Goal: Task Accomplishment & Management: Complete application form

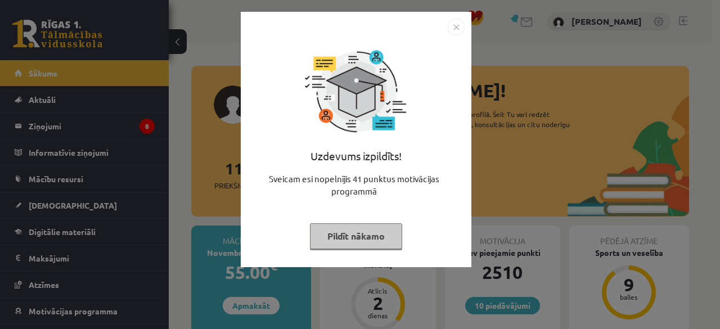
click at [346, 230] on button "Pildīt nākamo" at bounding box center [356, 236] width 92 height 26
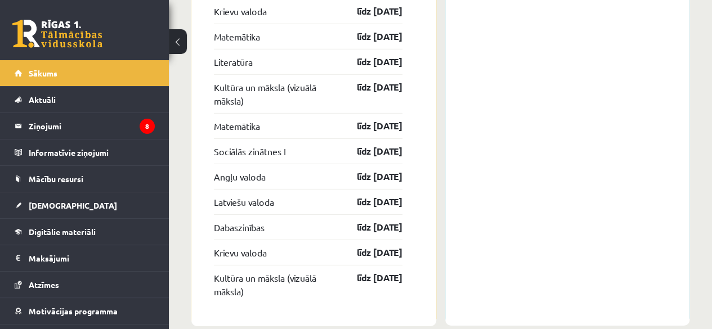
scroll to position [1615, 0]
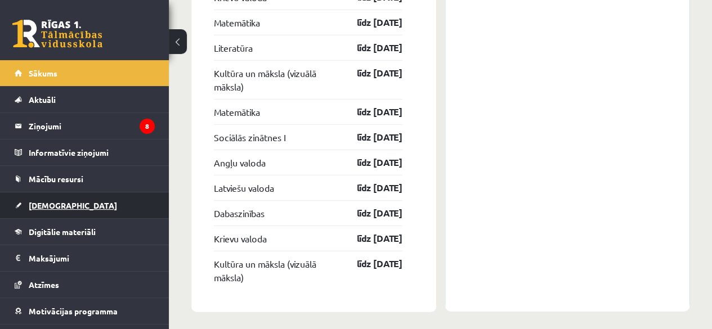
click at [66, 212] on link "[DEMOGRAPHIC_DATA]" at bounding box center [85, 205] width 140 height 26
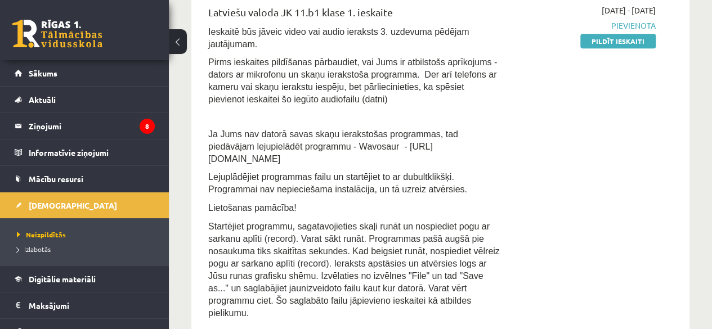
scroll to position [206, 0]
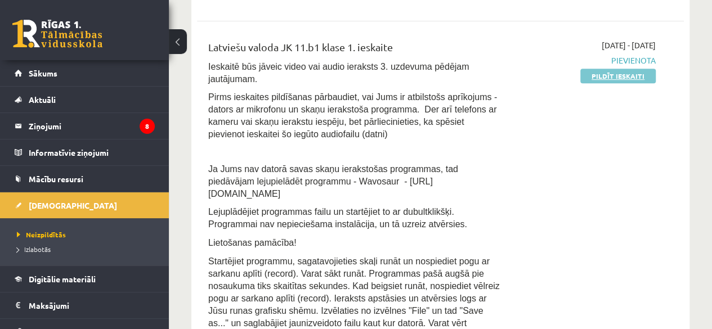
click at [617, 73] on link "Pildīt ieskaiti" at bounding box center [617, 76] width 75 height 15
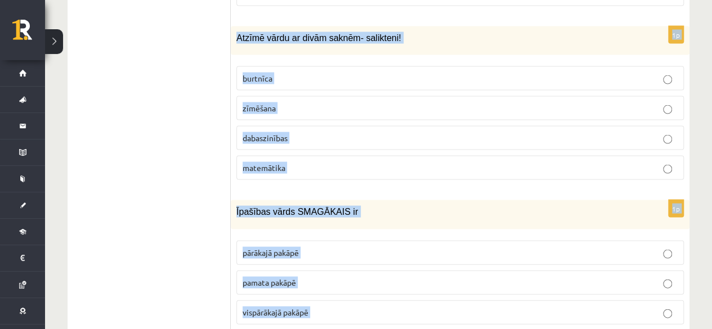
scroll to position [5468, 0]
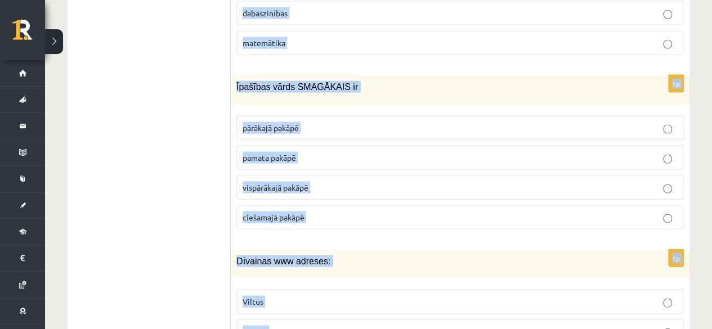
drag, startPoint x: 236, startPoint y: 44, endPoint x: 385, endPoint y: 350, distance: 339.8
copy form "Loremipsumd sita: Conse adipisc, elitseddoe Tempori utlabo Etdol magnaa Enima m…"
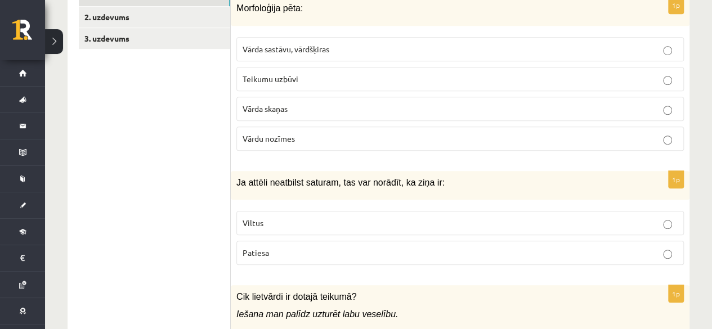
scroll to position [391, 0]
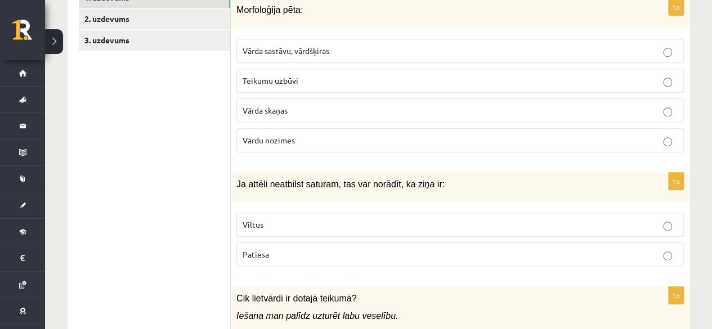
click at [657, 45] on p "Vārda sastāvu, vārdšķiras" at bounding box center [460, 51] width 435 height 12
click at [336, 219] on p "Viltus" at bounding box center [460, 225] width 435 height 12
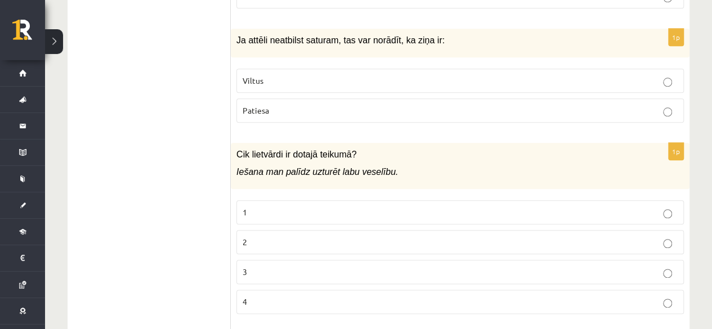
scroll to position [556, 0]
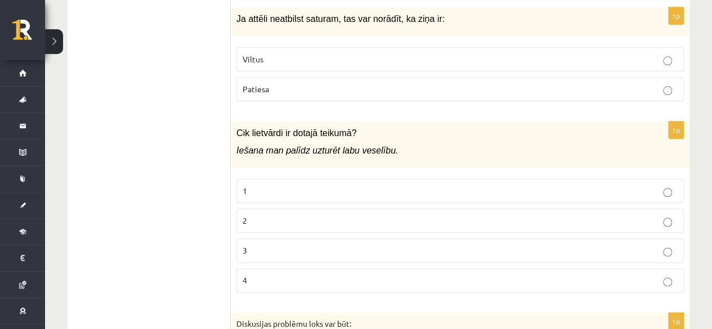
click at [314, 215] on p "2" at bounding box center [460, 221] width 435 height 12
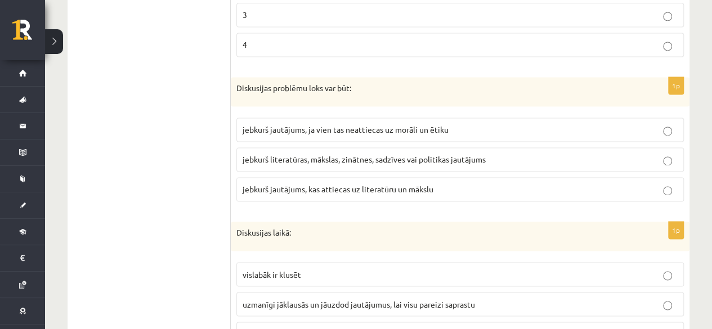
scroll to position [827, 0]
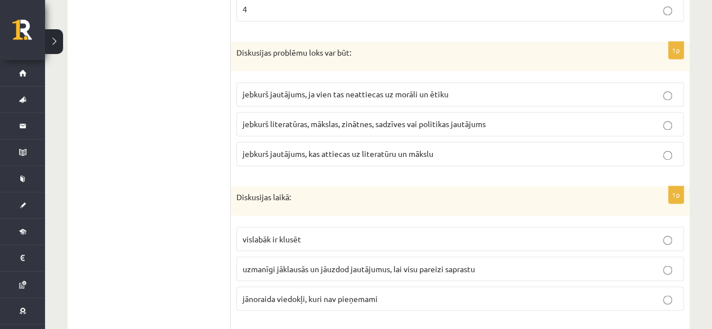
click at [362, 119] on span "jebkurš literatūras, mākslas, zinātnes, sadzīves vai politikas jautājums" at bounding box center [364, 124] width 243 height 10
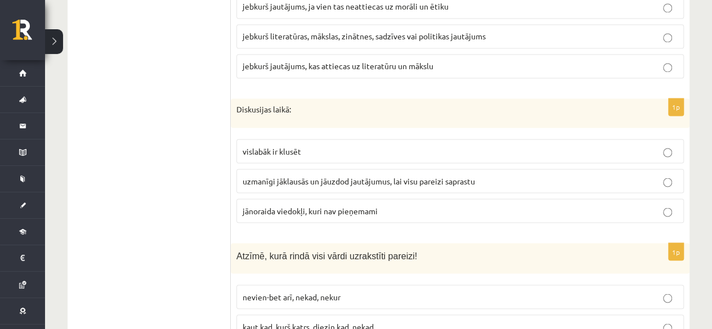
scroll to position [922, 0]
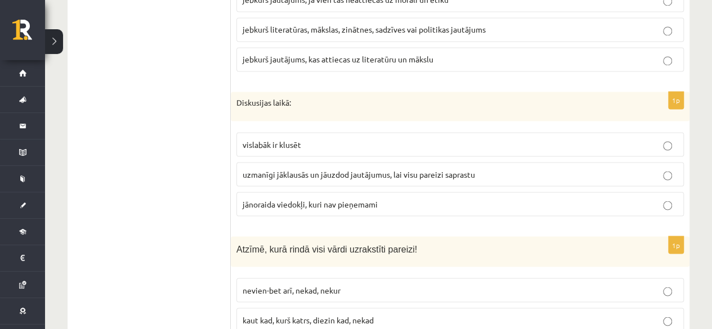
click at [378, 169] on span "uzmanīgi jāklausās un jāuzdod jautājumus, lai visu pareizi saprastu" at bounding box center [359, 174] width 232 height 10
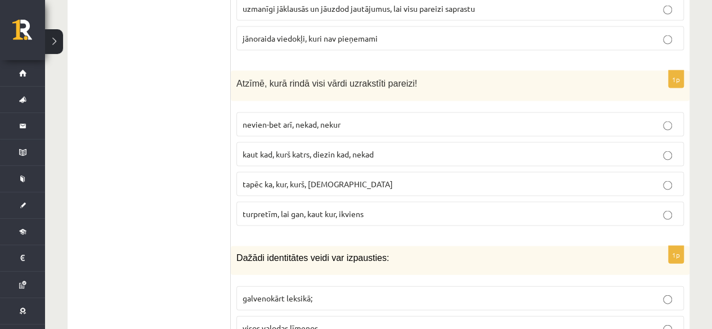
scroll to position [1130, 0]
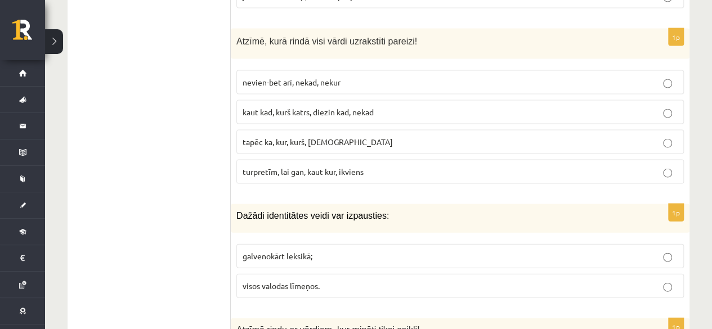
click at [294, 167] on span "turpretīm, lai gan, kaut kur, ikviens" at bounding box center [303, 172] width 121 height 10
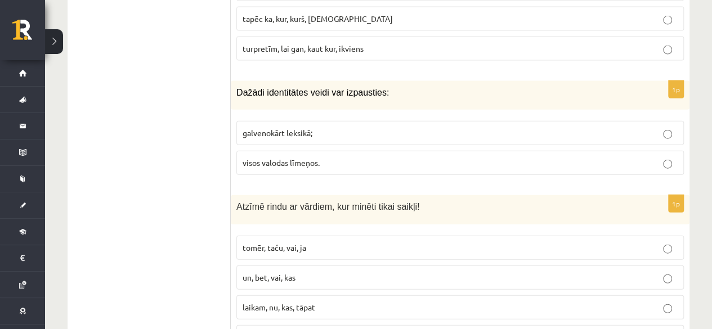
scroll to position [1260, 0]
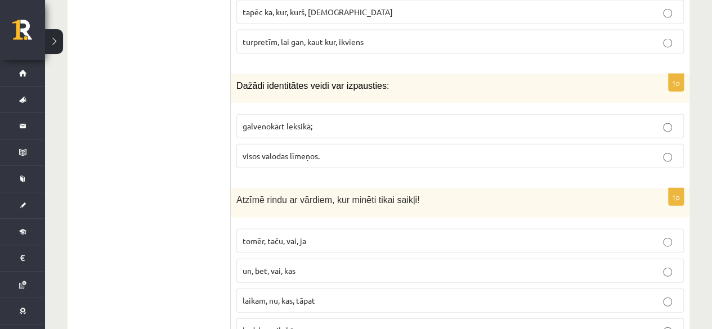
click at [301, 151] on span "visos valodas līmeņos." at bounding box center [281, 156] width 77 height 10
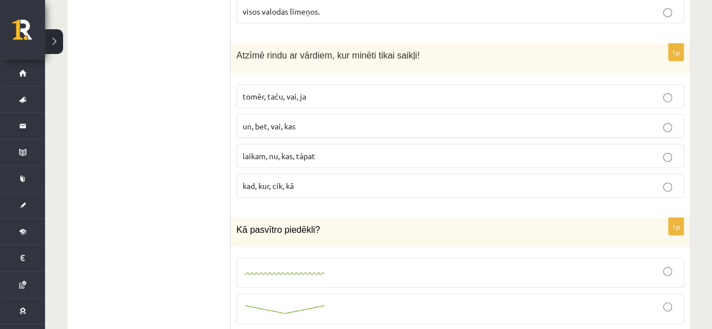
scroll to position [1397, 0]
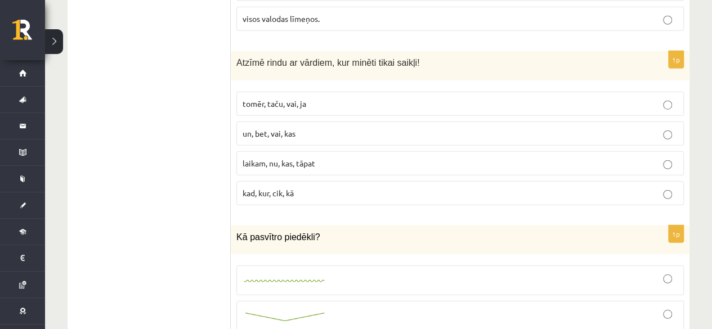
click at [349, 98] on p "tomēr, taču, vai, ja" at bounding box center [460, 104] width 435 height 12
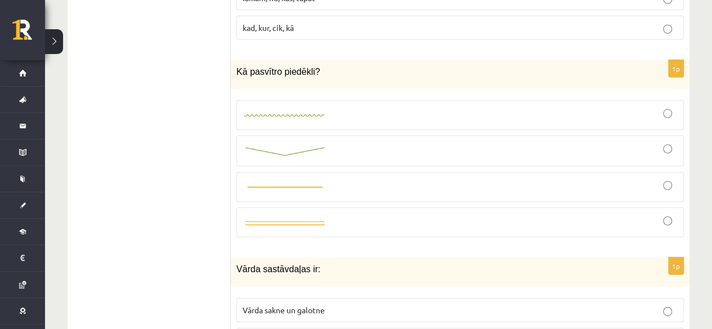
scroll to position [1556, 0]
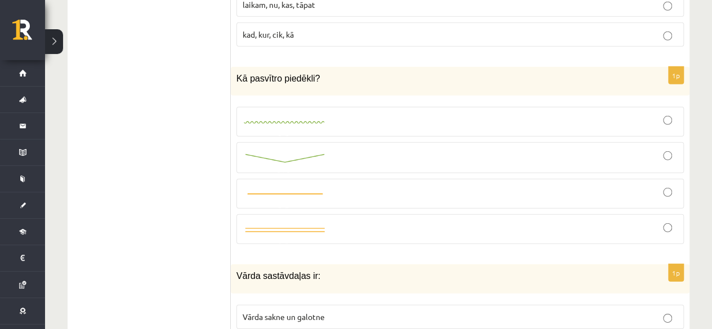
click at [313, 191] on img at bounding box center [285, 195] width 84 height 8
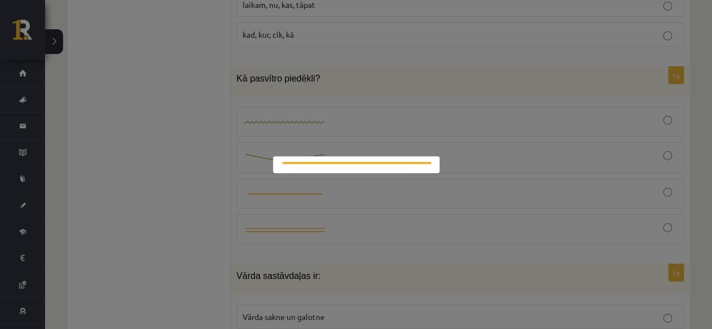
click at [666, 168] on div at bounding box center [356, 164] width 712 height 329
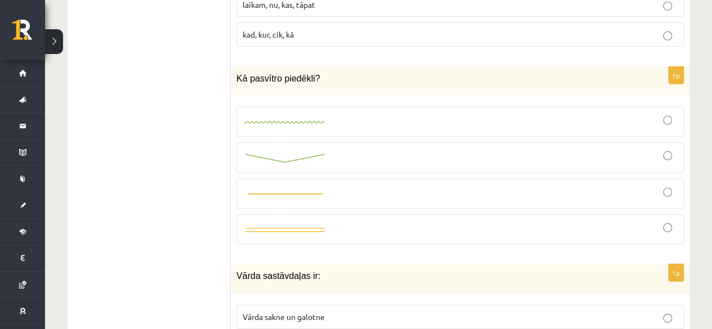
click at [351, 149] on div at bounding box center [460, 158] width 435 height 19
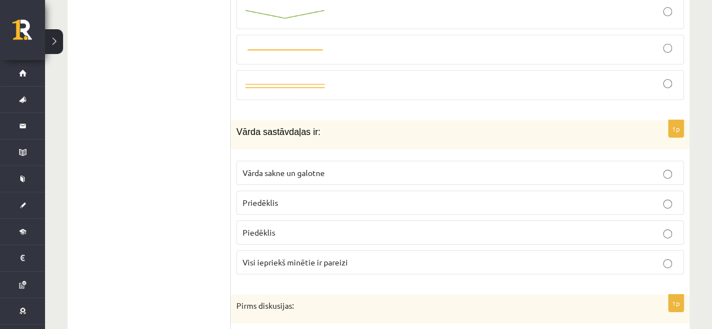
scroll to position [1714, 0]
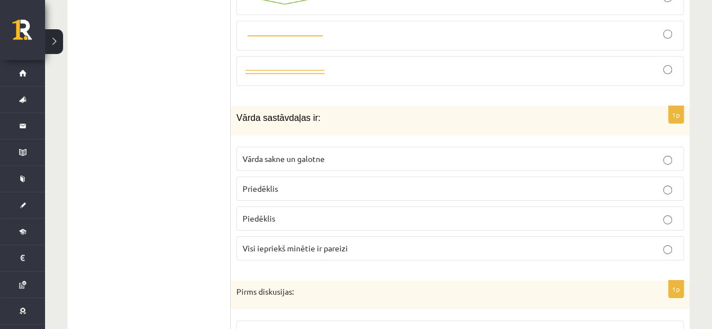
click at [354, 243] on p "Visi iepriekš minētie ir pareizi" at bounding box center [460, 249] width 435 height 12
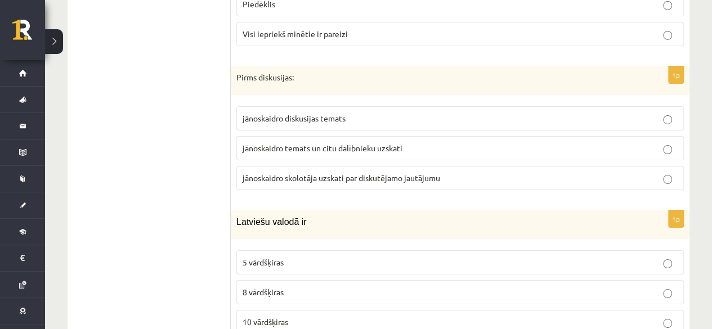
scroll to position [1936, 0]
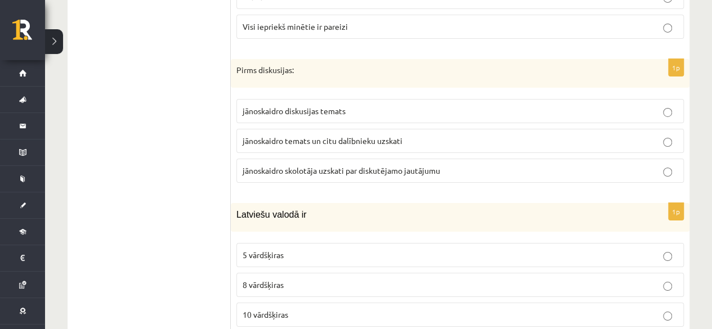
click at [478, 105] on p "jānoskaidro diskusijas temats" at bounding box center [460, 111] width 435 height 12
click at [320, 129] on label "jānoskaidro temats un citu dalībnieku uzskati" at bounding box center [459, 141] width 447 height 24
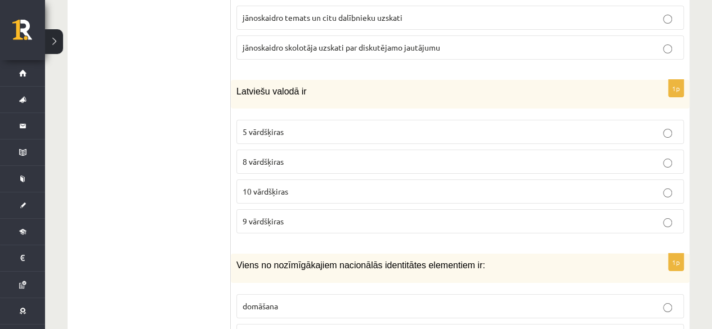
scroll to position [2066, 0]
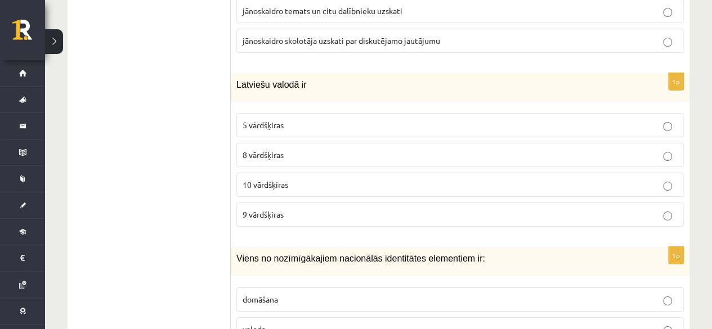
click at [572, 173] on label "10 vārdšķiras" at bounding box center [459, 185] width 447 height 24
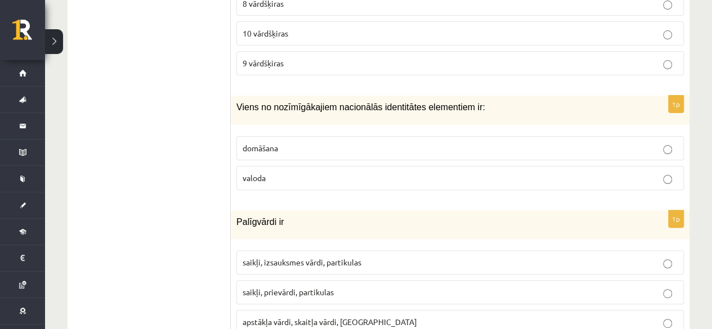
scroll to position [2231, 0]
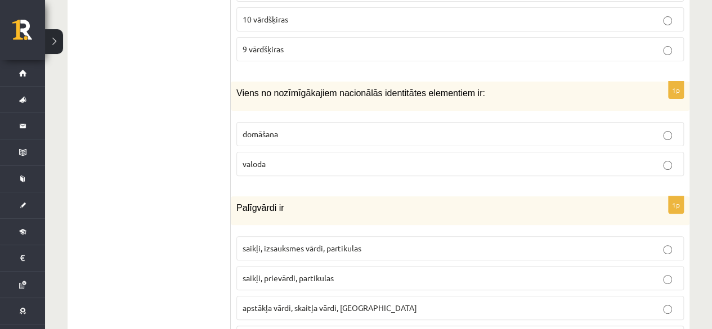
click at [659, 158] on p "valoda" at bounding box center [460, 164] width 435 height 12
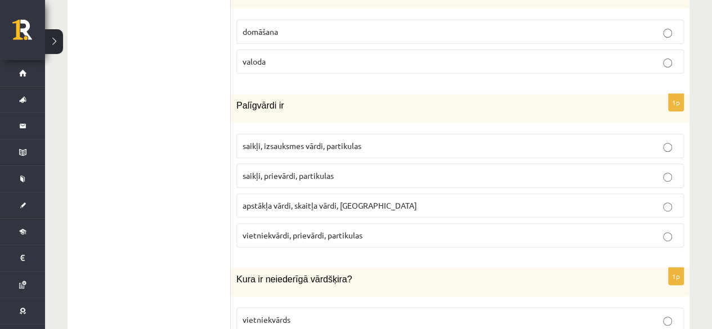
scroll to position [2340, 0]
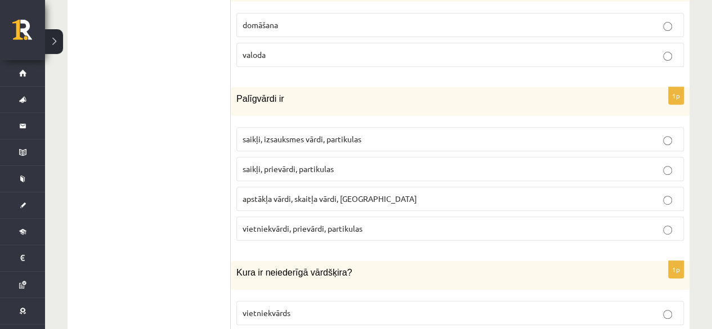
click at [341, 157] on label "saikļi, prievārdi, partikulas" at bounding box center [459, 169] width 447 height 24
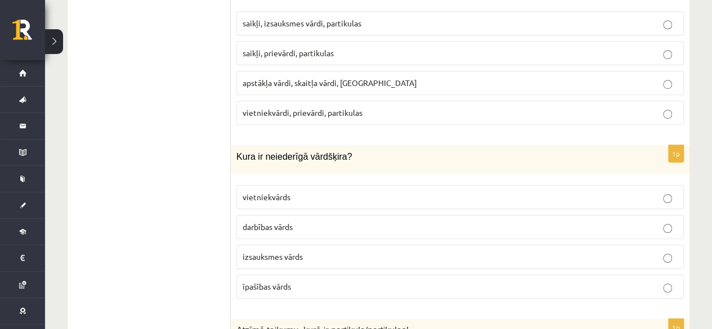
scroll to position [2478, 0]
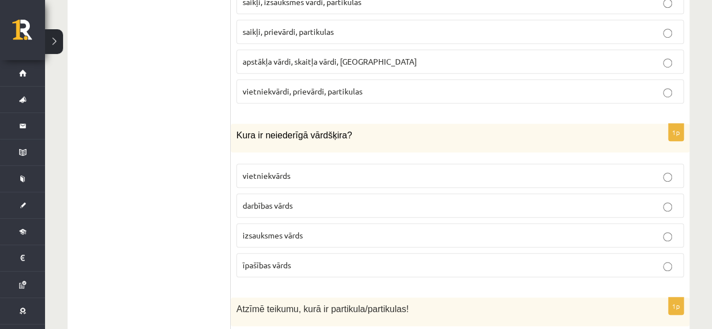
click at [369, 230] on p "izsauksmes vārds" at bounding box center [460, 236] width 435 height 12
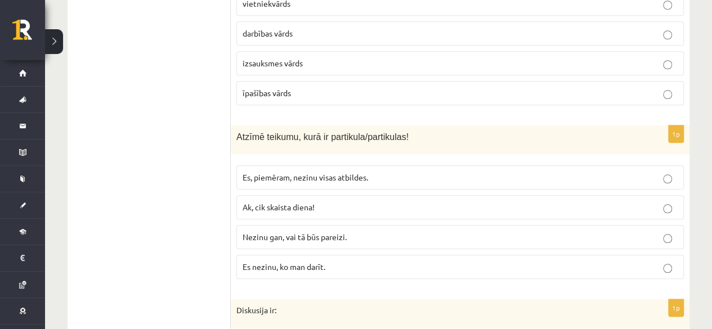
scroll to position [2671, 0]
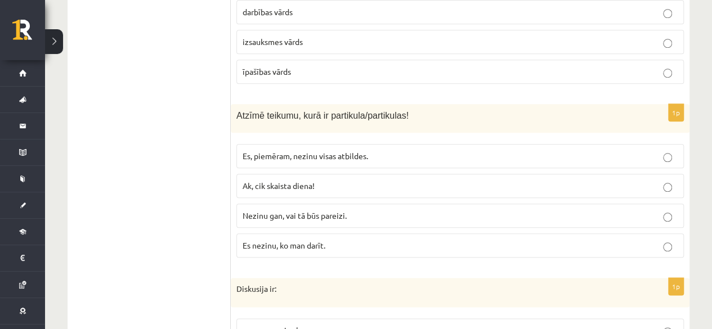
click at [321, 210] on p "Nezinu gan, vai tā būs pareizi." at bounding box center [460, 216] width 435 height 12
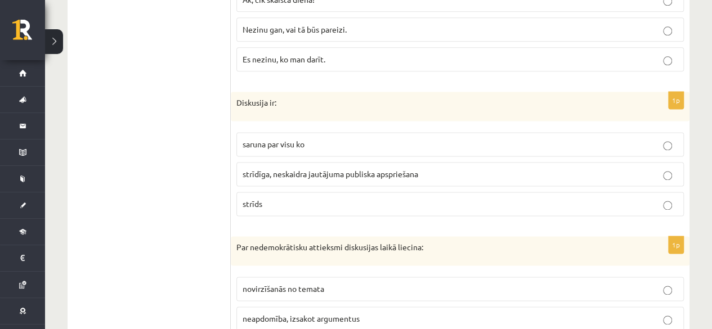
scroll to position [2893, 0]
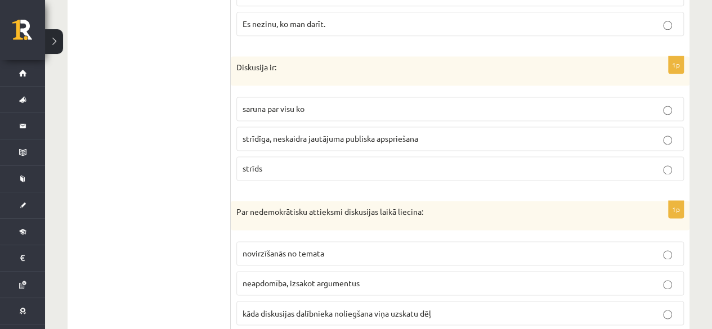
click at [282, 104] on span "saruna par visu ko" at bounding box center [274, 109] width 62 height 10
click at [315, 133] on span "strīdīga, neskaidra jautājuma publiska apspriešana" at bounding box center [331, 138] width 176 height 10
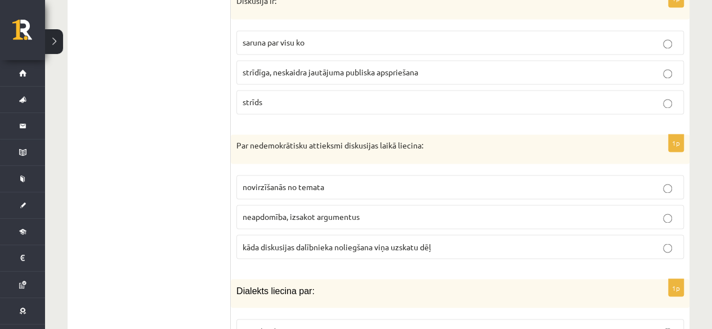
scroll to position [2988, 0]
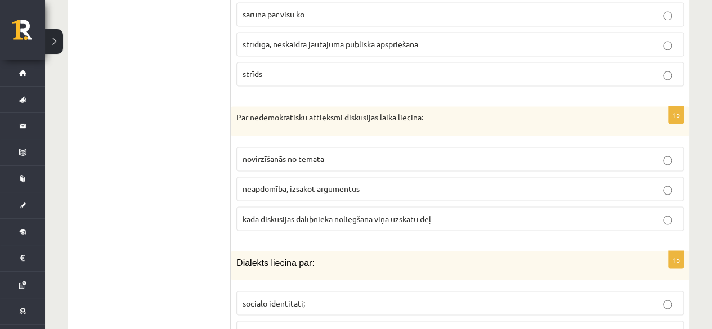
click at [374, 213] on span "kāda diskusijas dalībnieka noliegšana viņa uzskatu dēļ" at bounding box center [337, 218] width 189 height 10
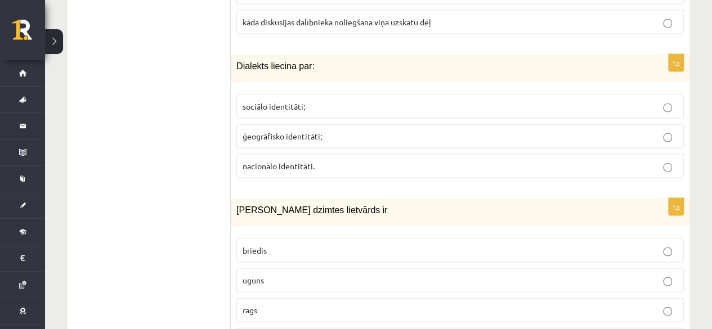
scroll to position [3171, 0]
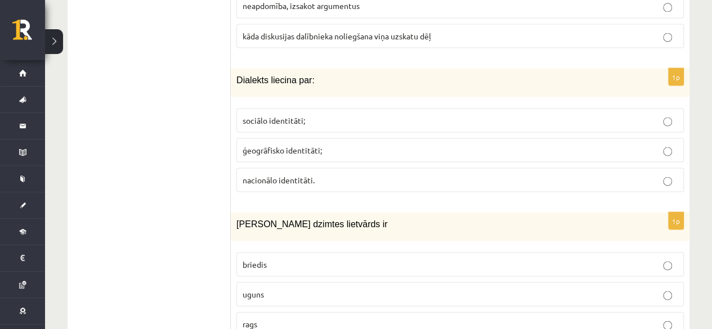
click at [337, 144] on p "ģeogrāfisko identitāti;" at bounding box center [460, 150] width 435 height 12
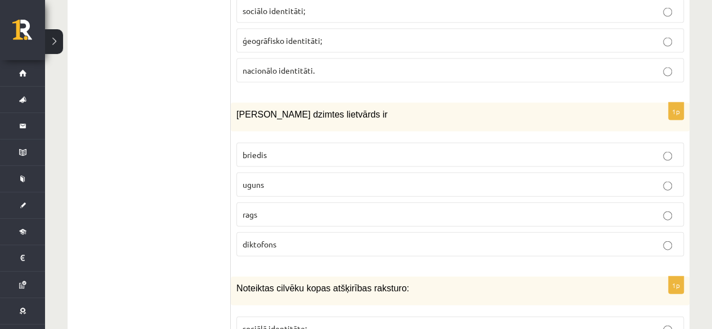
scroll to position [3287, 0]
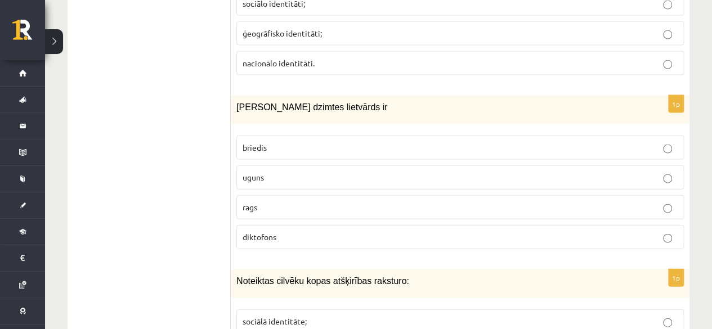
click at [341, 165] on label "uguns" at bounding box center [459, 177] width 447 height 24
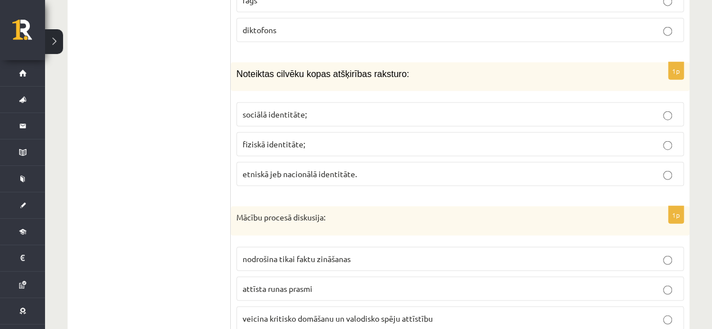
scroll to position [3502, 0]
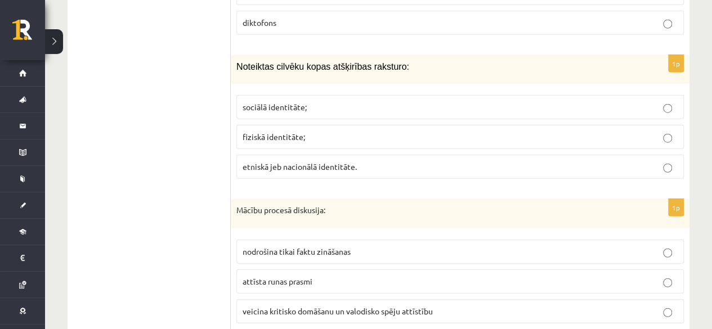
click at [338, 101] on p "sociālā identitāte;" at bounding box center [460, 107] width 435 height 12
click at [359, 306] on span "veicina kritisko domāšanu un valodisko spēju attīstību" at bounding box center [338, 311] width 190 height 10
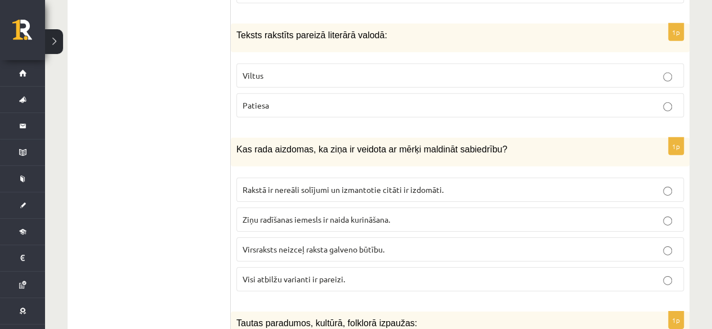
scroll to position [3815, 0]
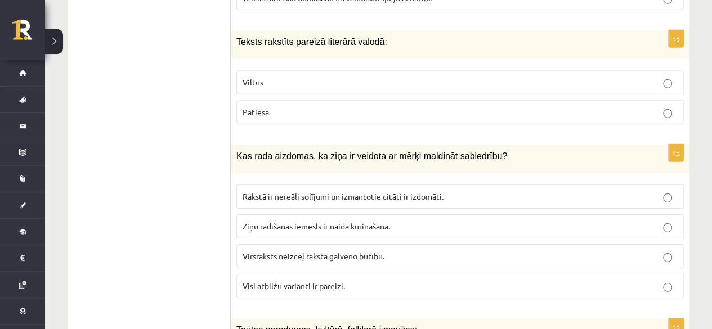
click at [285, 100] on label "Patiesa" at bounding box center [459, 112] width 447 height 24
click at [295, 280] on p "Visi atbilžu varianti ir pareizi." at bounding box center [460, 286] width 435 height 12
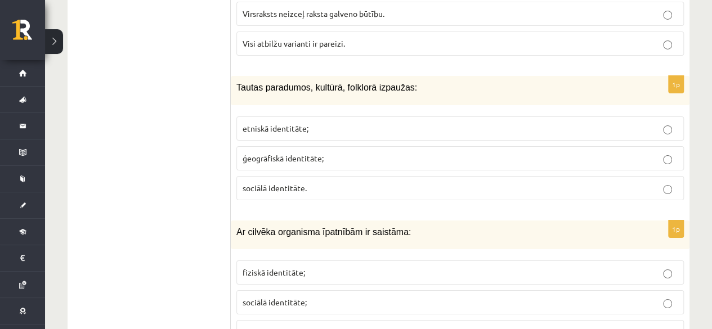
scroll to position [4064, 0]
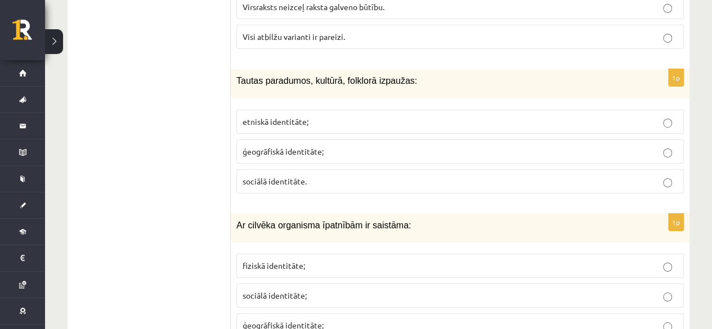
click at [318, 116] on p "etniskā identitāte;" at bounding box center [460, 122] width 435 height 12
click at [337, 260] on p "fiziskā identitāte;" at bounding box center [460, 266] width 435 height 12
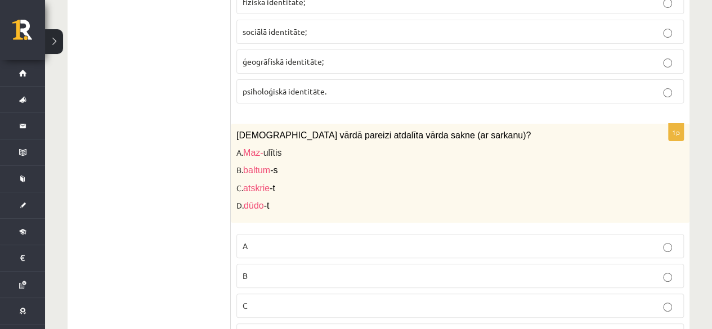
scroll to position [4335, 0]
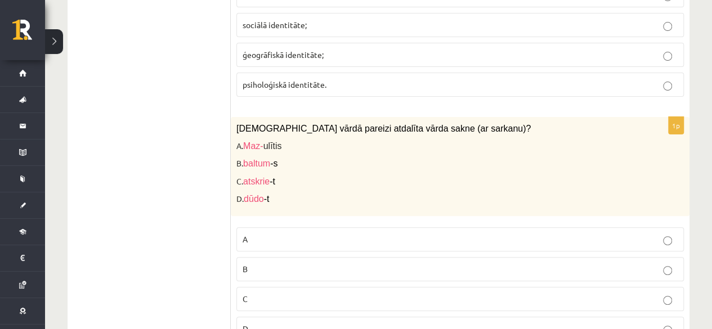
click at [280, 293] on p "C" at bounding box center [460, 299] width 435 height 12
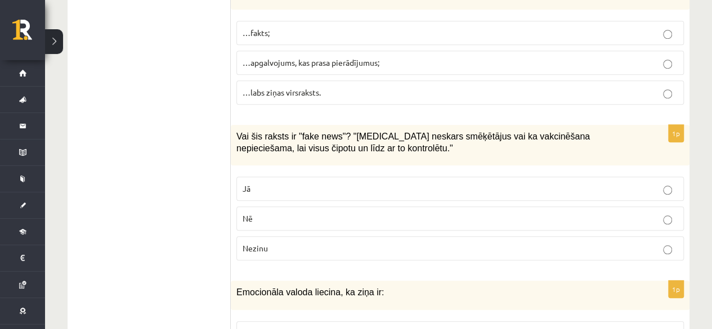
scroll to position [4758, 0]
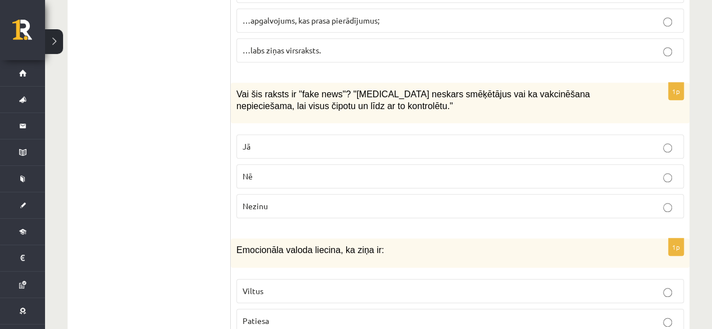
click at [287, 171] on p "Nē" at bounding box center [460, 177] width 435 height 12
click at [337, 135] on label "Jā" at bounding box center [459, 147] width 447 height 24
click at [349, 285] on p "Viltus" at bounding box center [460, 291] width 435 height 12
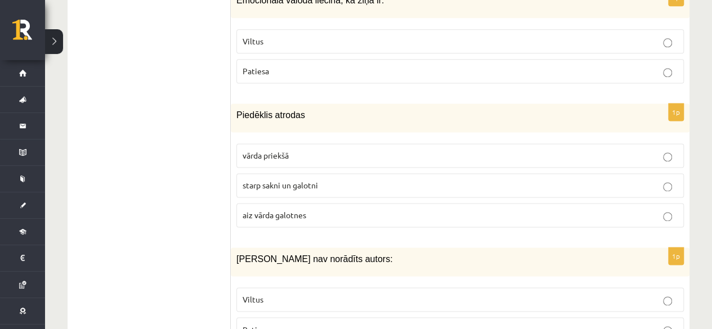
scroll to position [5043, 0]
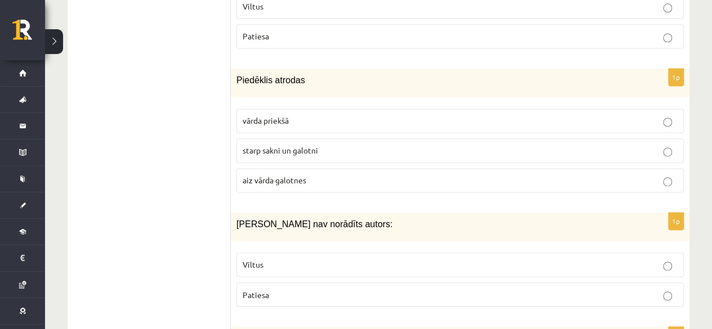
click at [346, 145] on p "starp sakni un galotni" at bounding box center [460, 151] width 435 height 12
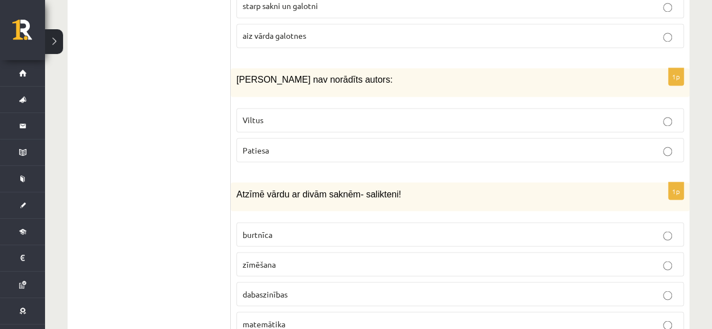
scroll to position [5201, 0]
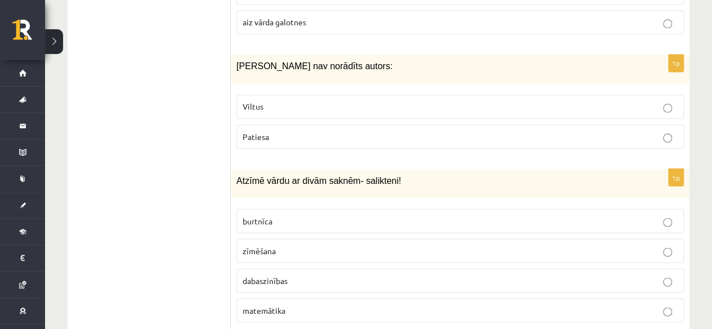
click at [296, 101] on p "Viltus" at bounding box center [460, 107] width 435 height 12
click at [298, 275] on p "dabaszinības" at bounding box center [460, 281] width 435 height 12
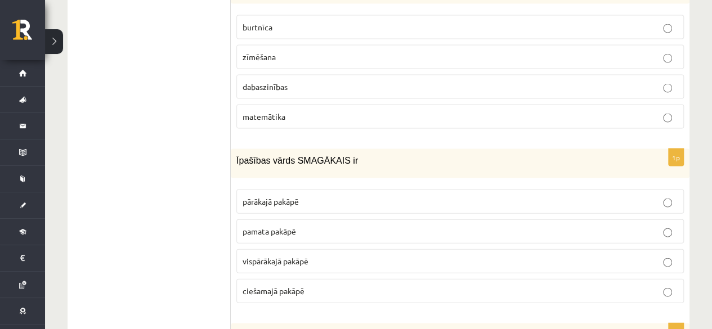
scroll to position [5402, 0]
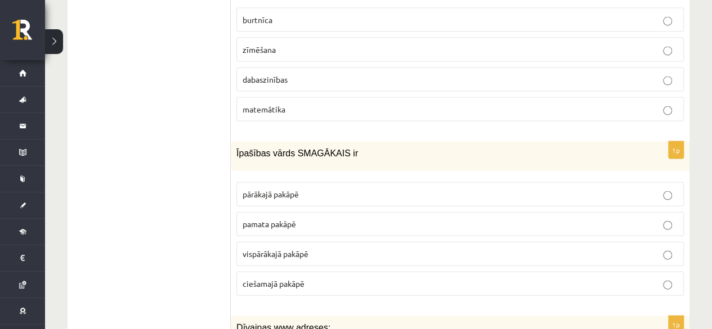
click at [326, 248] on p "vispārākajā pakāpē" at bounding box center [460, 254] width 435 height 12
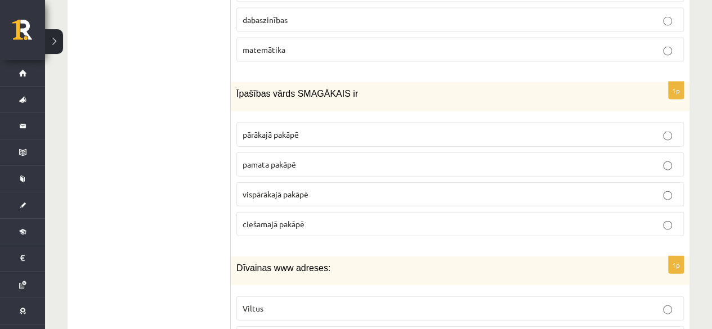
scroll to position [5468, 0]
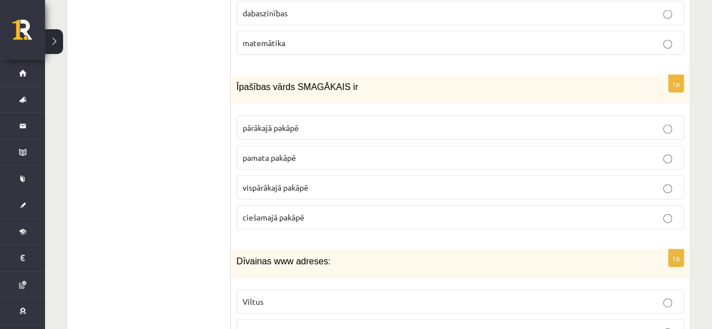
click at [295, 296] on p "Viltus" at bounding box center [460, 302] width 435 height 12
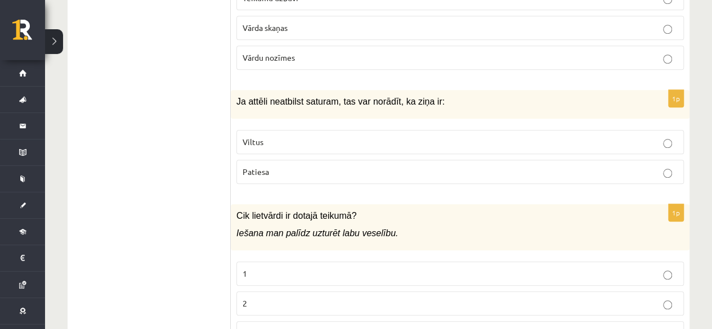
scroll to position [378, 0]
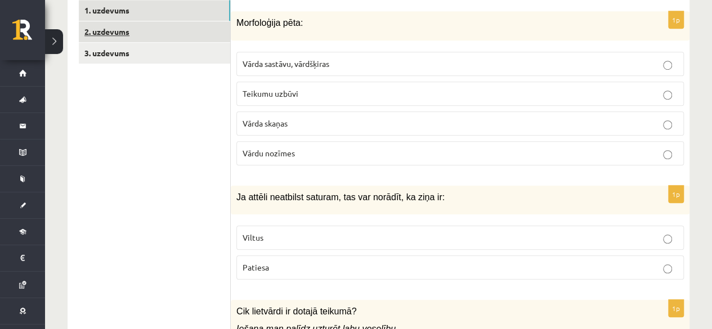
click at [168, 21] on link "2. uzdevums" at bounding box center [154, 31] width 151 height 21
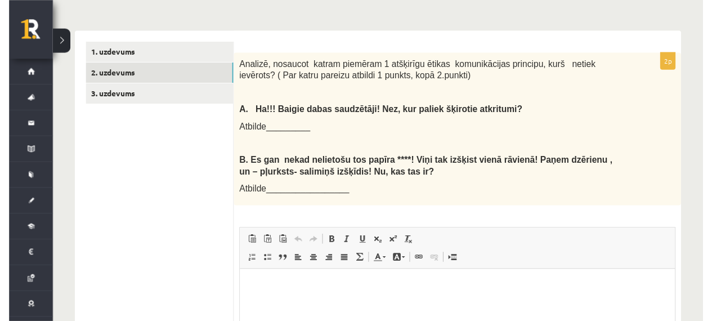
scroll to position [334, 0]
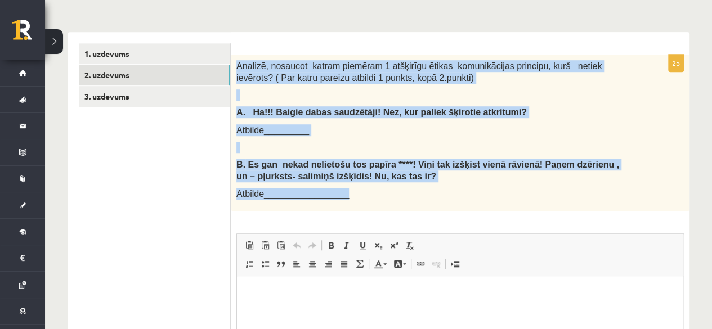
drag, startPoint x: 236, startPoint y: 53, endPoint x: 394, endPoint y: 179, distance: 201.5
click at [394, 179] on div "Analizē, nosaucot katram piemēram 1 atšķirīgu ētikas komunikācijas principu, ku…" at bounding box center [460, 133] width 459 height 156
copy div "Analizē, nosaucot katram piemēram 1 atšķirīgu ētikas komunikācijas principu, ku…"
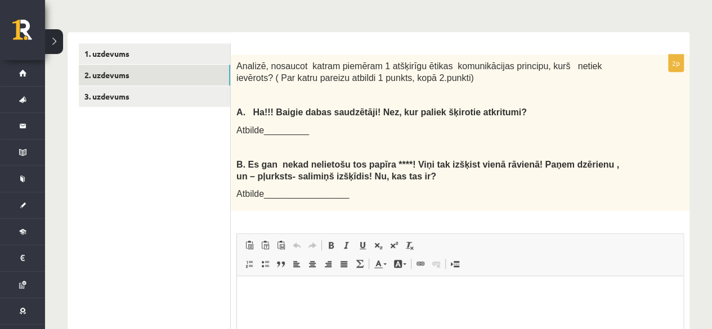
click at [216, 181] on ul "1. uzdevums 2. uzdevums 3. uzdevums" at bounding box center [155, 255] width 152 height 424
click at [318, 288] on p "Editor, wiswyg-editor-user-answer-47433913237160" at bounding box center [460, 294] width 424 height 12
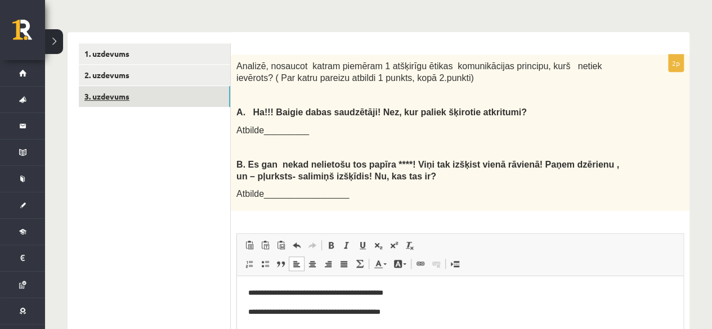
click at [158, 86] on link "3. uzdevums" at bounding box center [154, 96] width 151 height 21
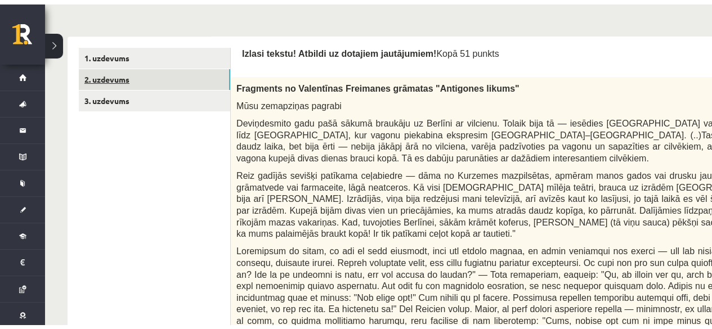
scroll to position [0, 0]
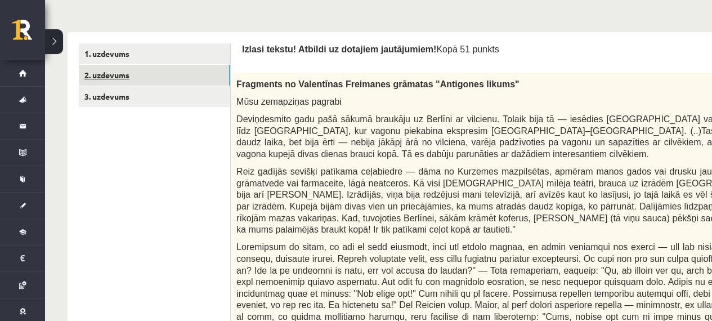
click at [127, 65] on link "2. uzdevums" at bounding box center [154, 75] width 151 height 21
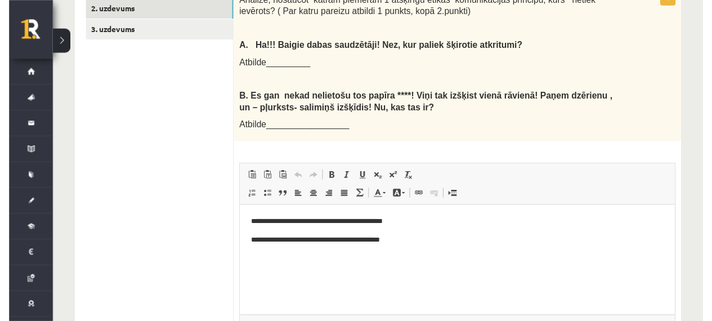
scroll to position [400, 0]
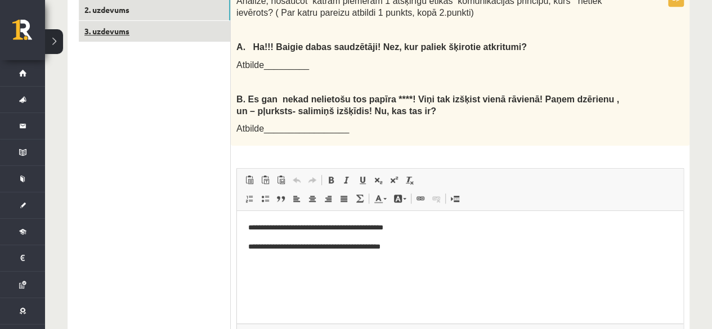
click at [117, 23] on link "3. uzdevums" at bounding box center [154, 31] width 151 height 21
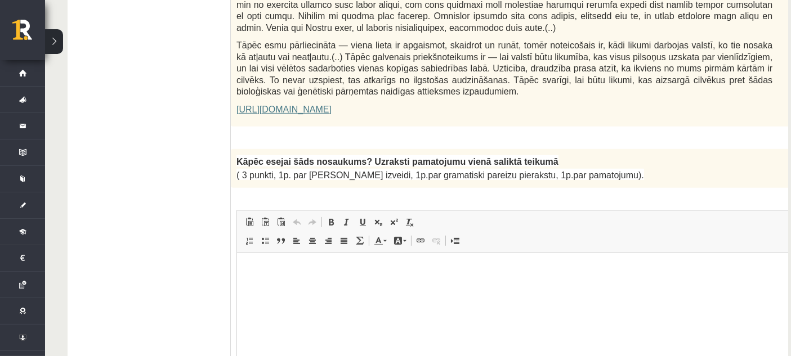
scroll to position [829, 0]
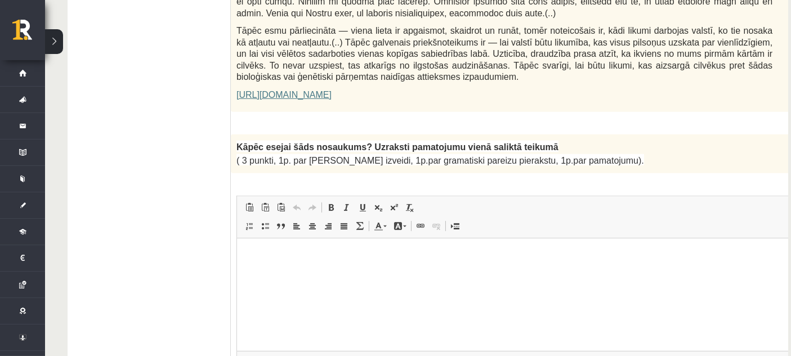
drag, startPoint x: 790, startPoint y: 92, endPoint x: 799, endPoint y: 75, distance: 18.4
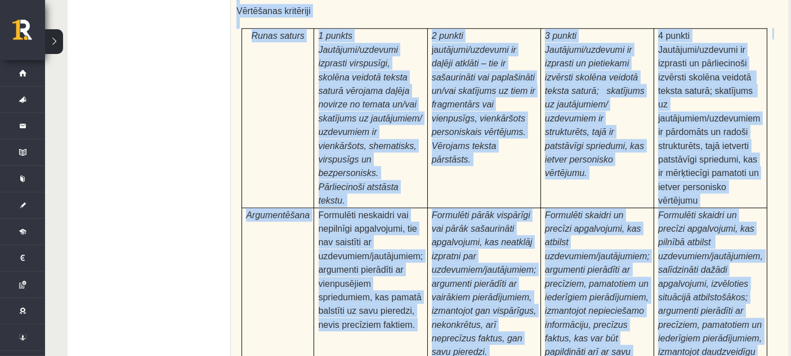
scroll to position [3617, 0]
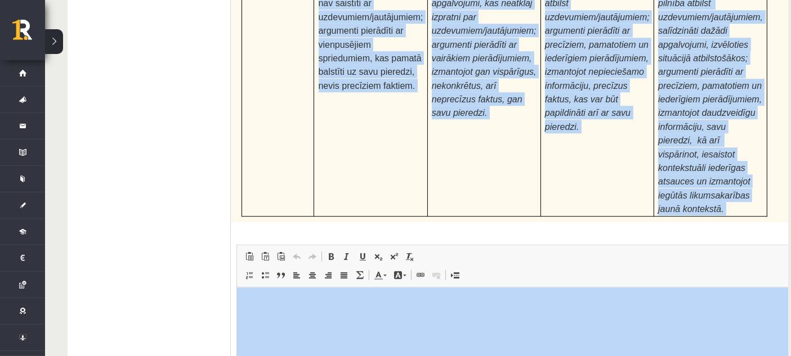
drag, startPoint x: 241, startPoint y: 31, endPoint x: 534, endPoint y: 395, distance: 467.6
copy form "Izlasi tekstu! Atbildi uz dotajiem jautājumiem! Kopā 51 punkts 0p Fragments no …"
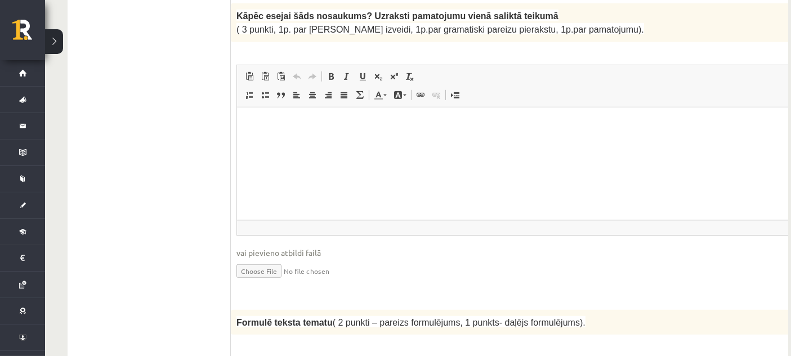
scroll to position [920, 0]
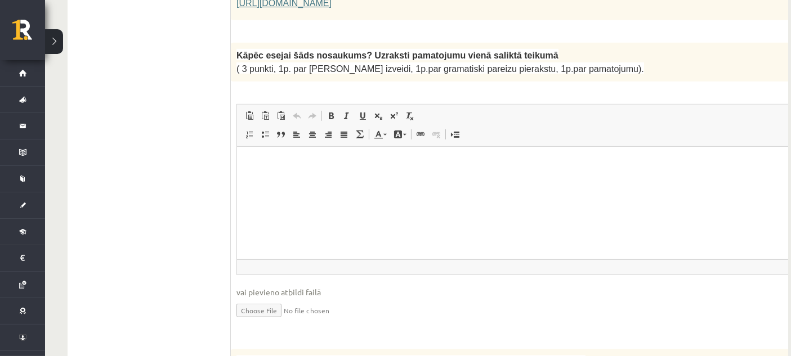
click at [259, 180] on html at bounding box center [531, 163] width 591 height 34
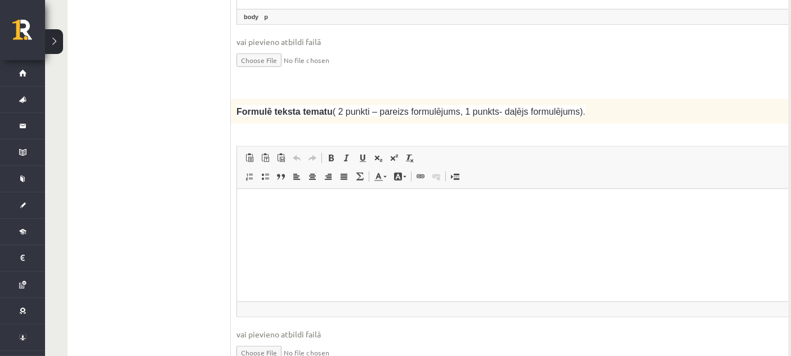
scroll to position [1166, 0]
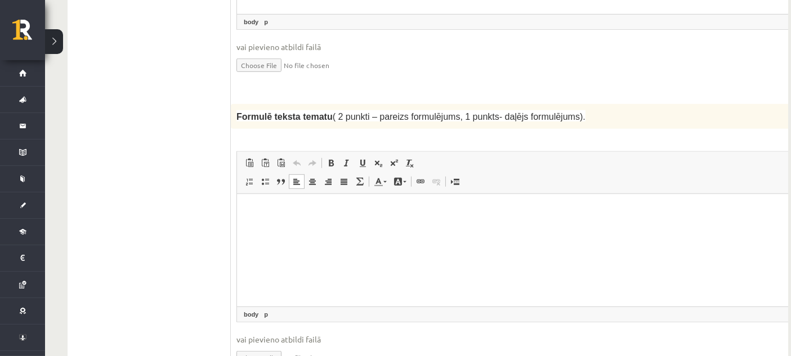
click at [610, 228] on html at bounding box center [531, 211] width 591 height 34
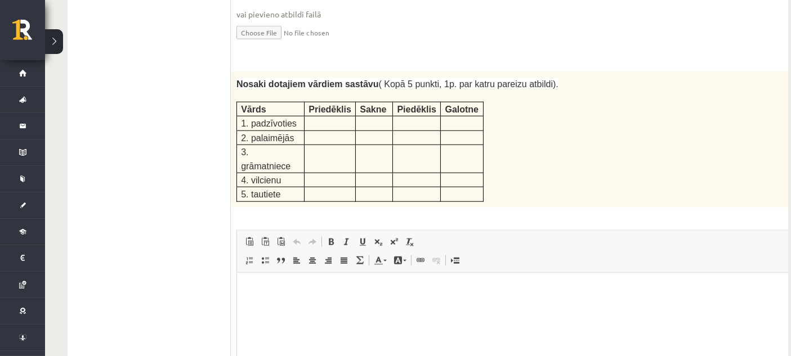
scroll to position [1516, 0]
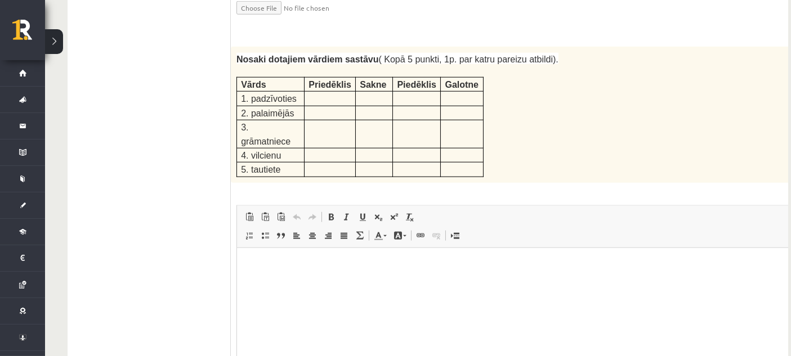
click at [318, 282] on html at bounding box center [531, 265] width 591 height 34
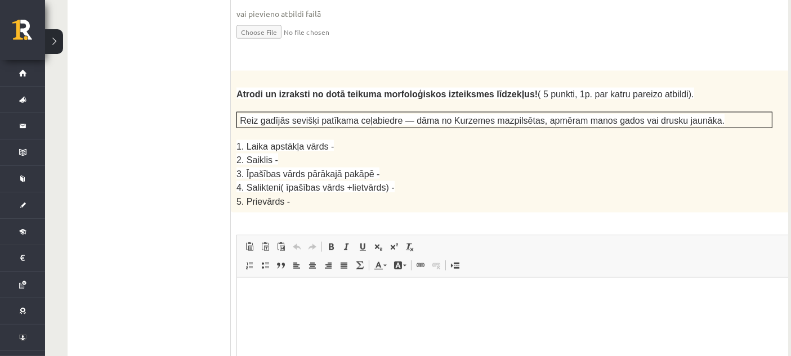
scroll to position [1901, 0]
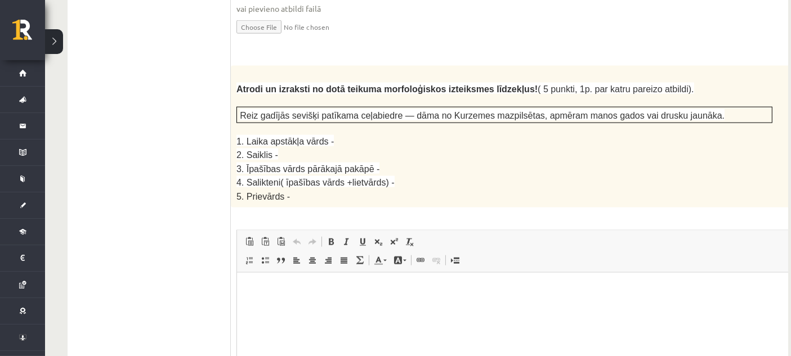
click at [317, 287] on p "Editor, wiswyg-editor-user-answer-47433775940360" at bounding box center [532, 290] width 568 height 12
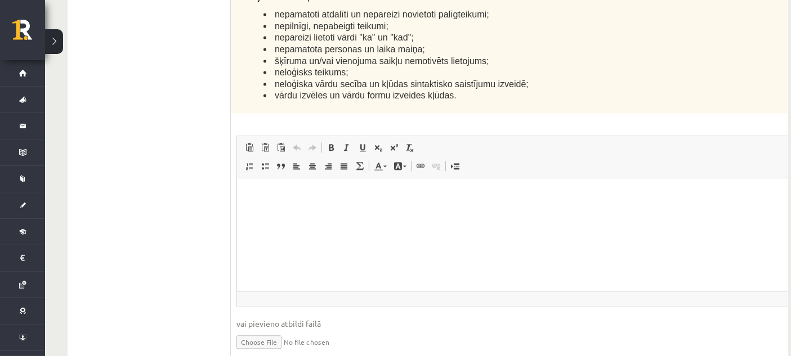
scroll to position [2824, 0]
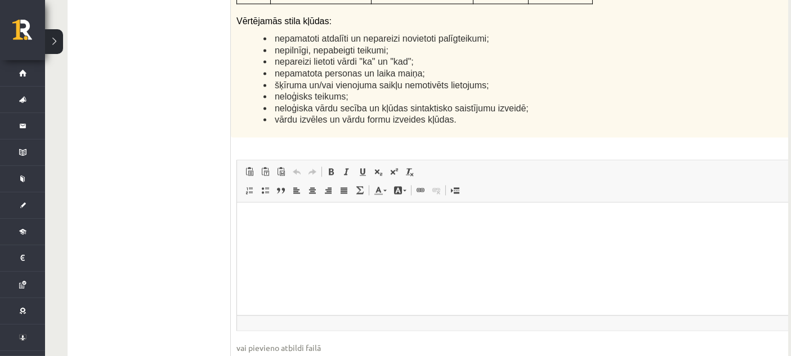
click at [653, 236] on html at bounding box center [531, 219] width 591 height 34
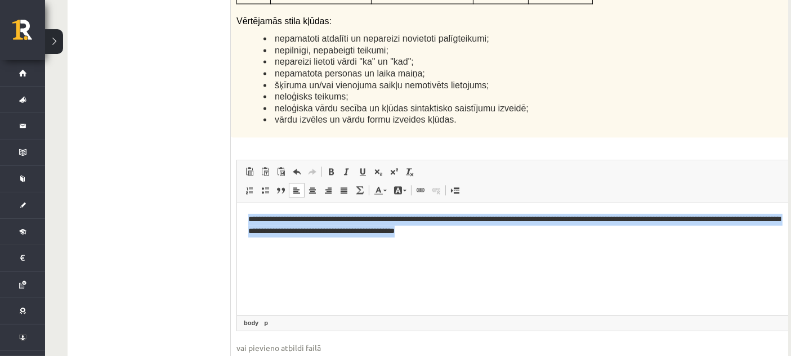
click at [588, 229] on p "**********" at bounding box center [517, 225] width 538 height 24
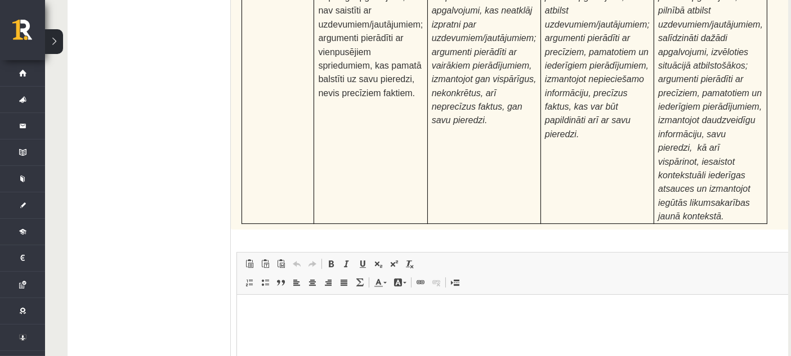
scroll to position [3617, 0]
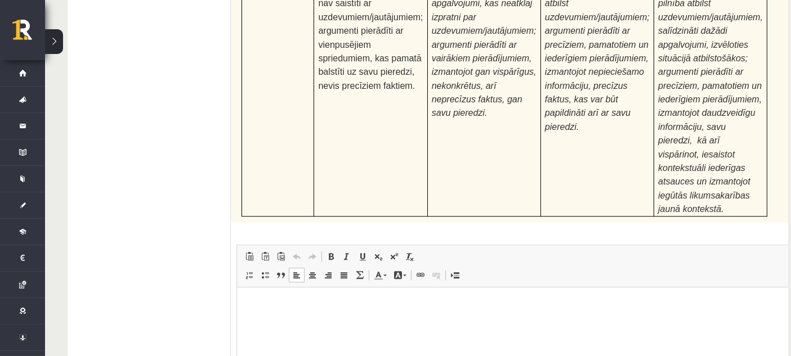
click at [601, 321] on html at bounding box center [531, 304] width 591 height 34
type input "**********"
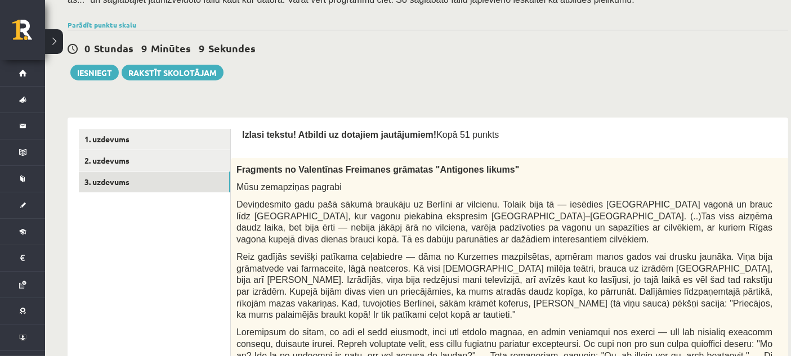
scroll to position [187, 0]
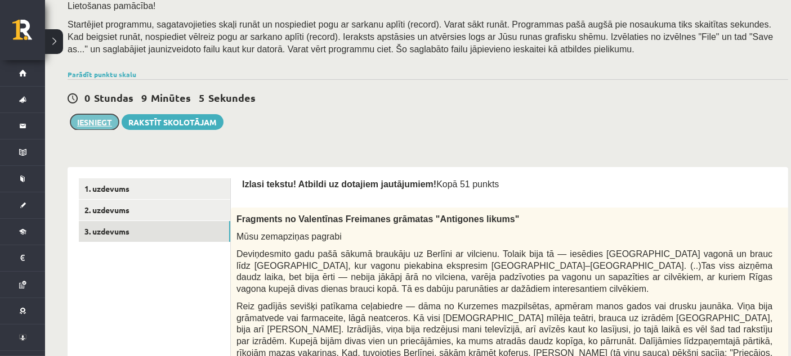
click at [99, 123] on button "Iesniegt" at bounding box center [94, 122] width 48 height 16
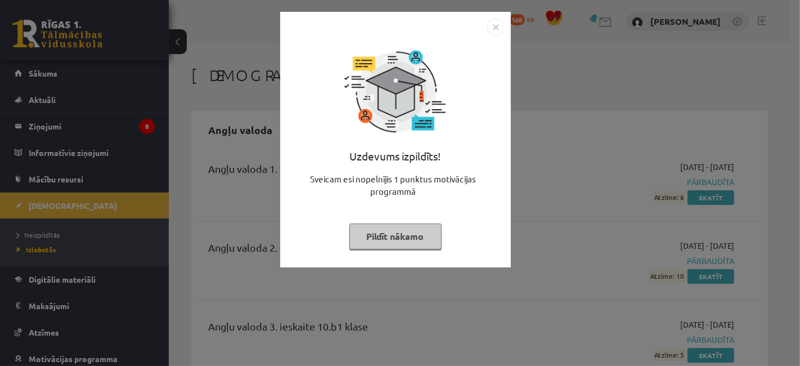
click at [413, 244] on button "Pildīt nākamo" at bounding box center [396, 236] width 92 height 26
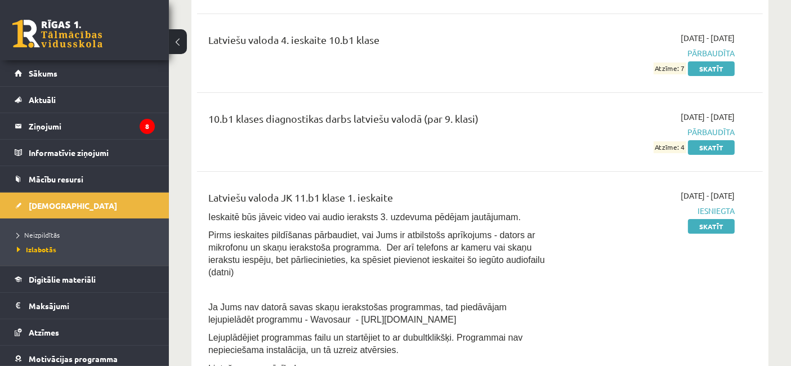
scroll to position [3925, 0]
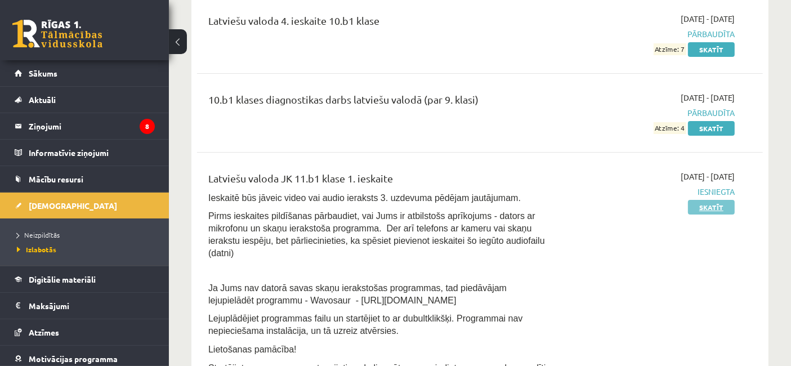
click at [696, 200] on link "Skatīt" at bounding box center [711, 207] width 47 height 15
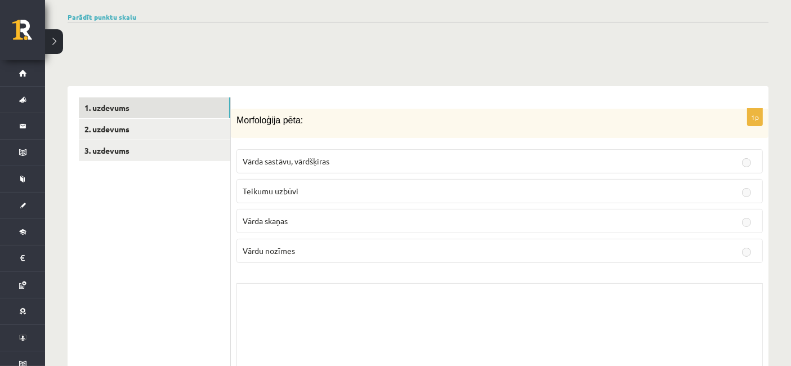
scroll to position [231, 0]
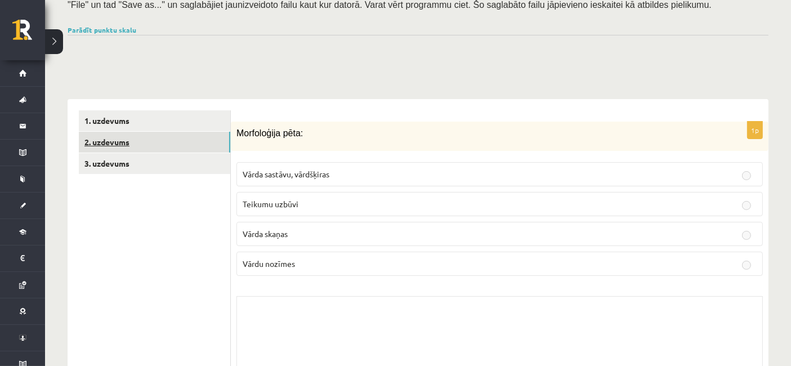
click at [220, 138] on link "2. uzdevums" at bounding box center [154, 142] width 151 height 21
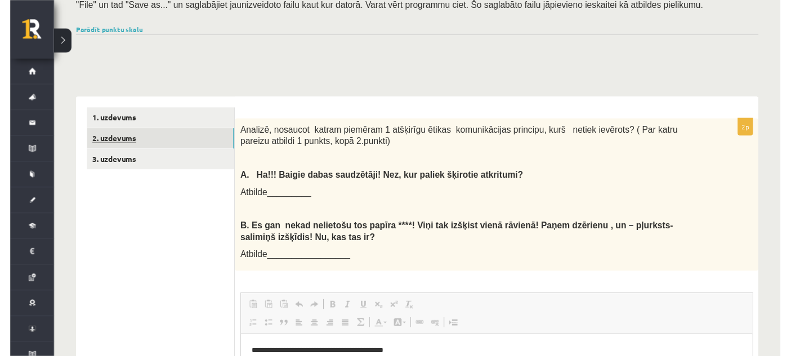
scroll to position [0, 0]
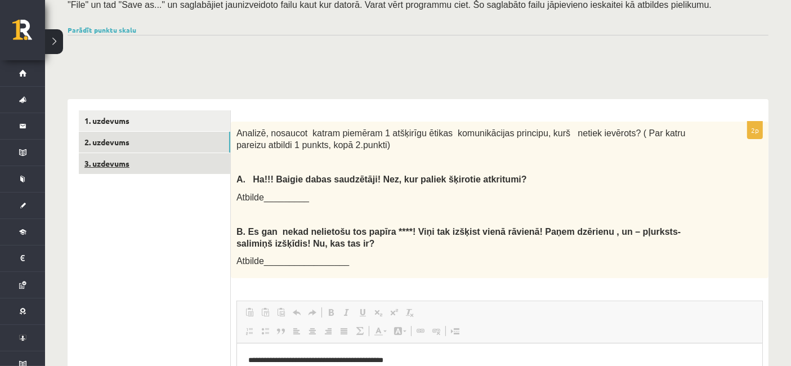
click at [203, 160] on link "3. uzdevums" at bounding box center [154, 163] width 151 height 21
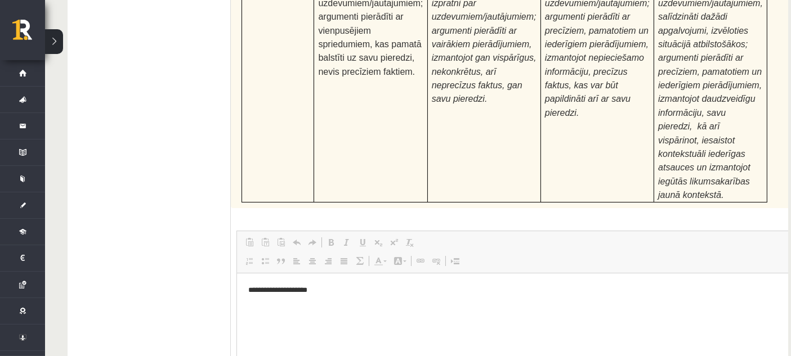
scroll to position [4409, 0]
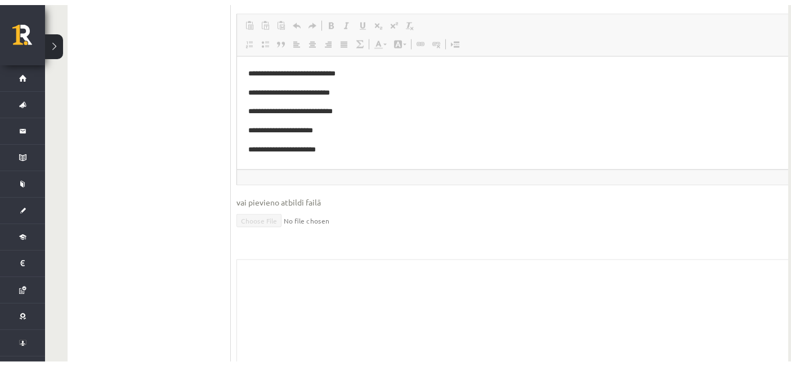
scroll to position [2053, 0]
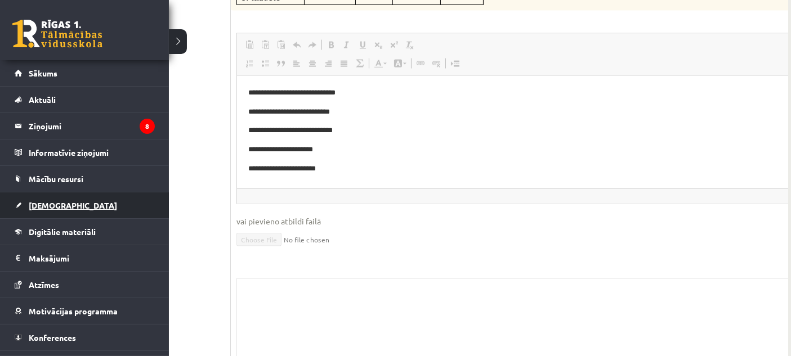
click at [68, 208] on link "[DEMOGRAPHIC_DATA]" at bounding box center [85, 205] width 140 height 26
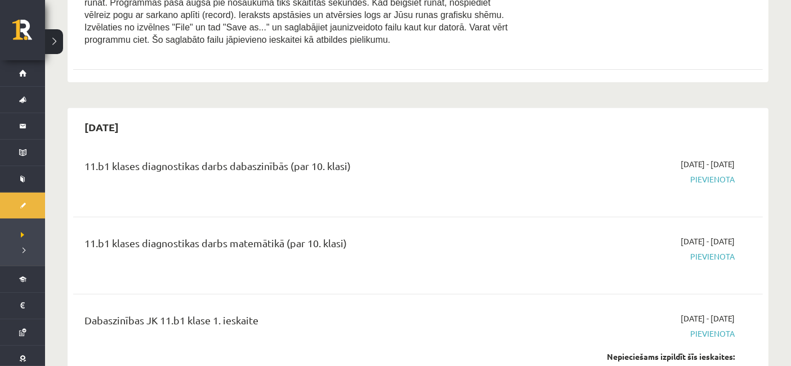
scroll to position [427, 0]
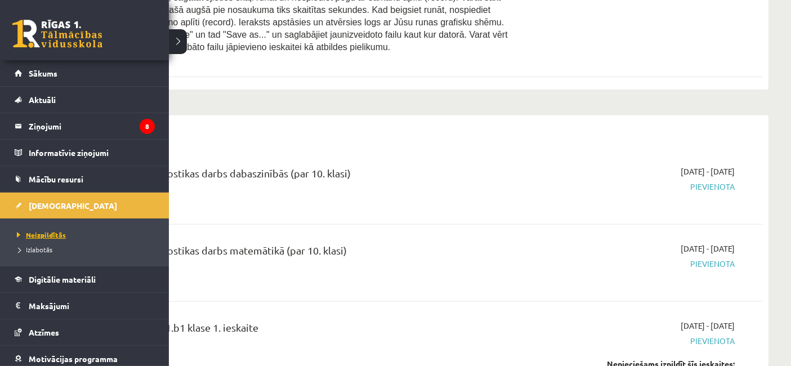
click at [51, 232] on span "Neizpildītās" at bounding box center [40, 234] width 52 height 9
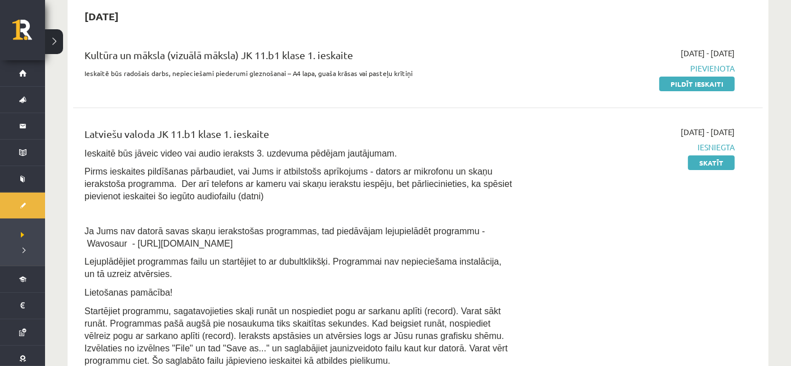
scroll to position [0, 0]
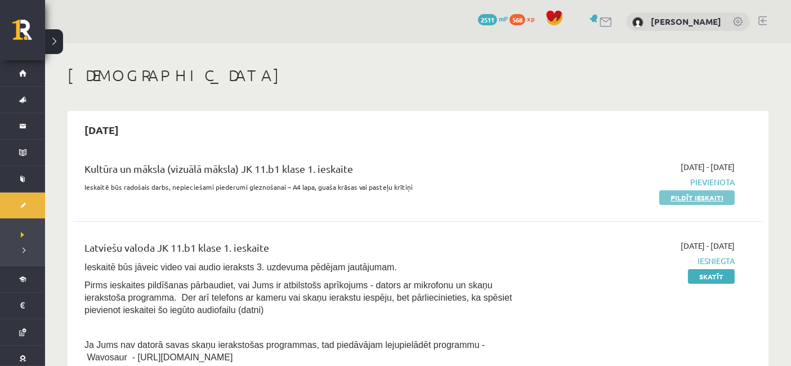
click at [697, 197] on link "Pildīt ieskaiti" at bounding box center [696, 197] width 75 height 15
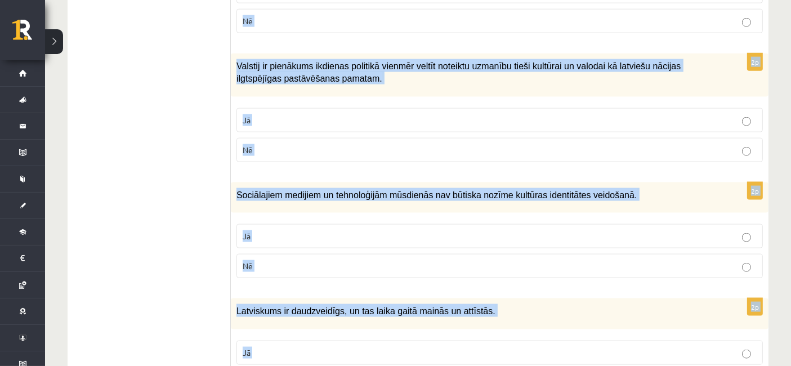
scroll to position [1749, 0]
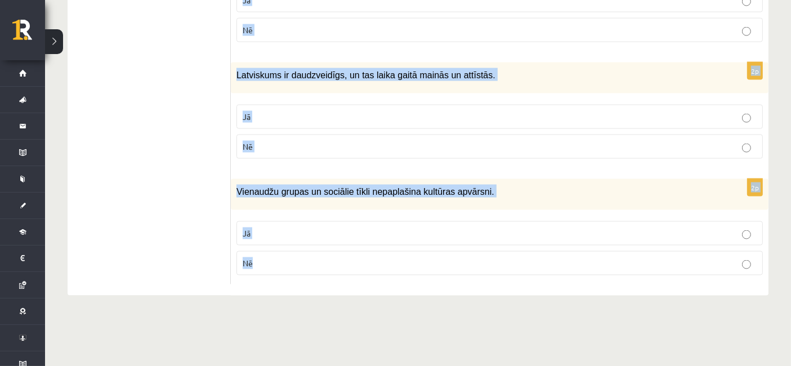
drag, startPoint x: 236, startPoint y: 219, endPoint x: 398, endPoint y: 395, distance: 239.4
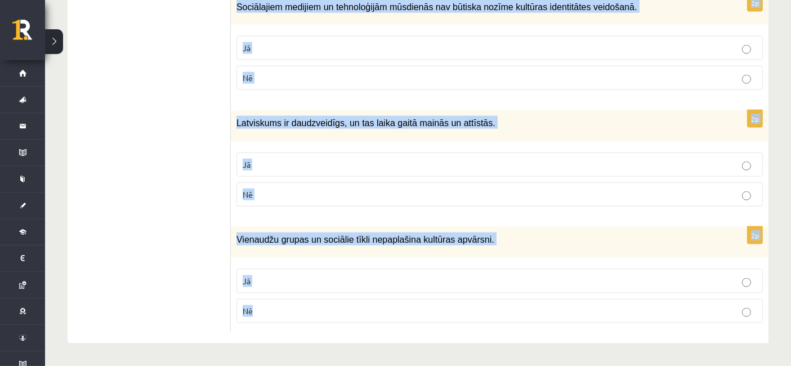
scroll to position [1663, 0]
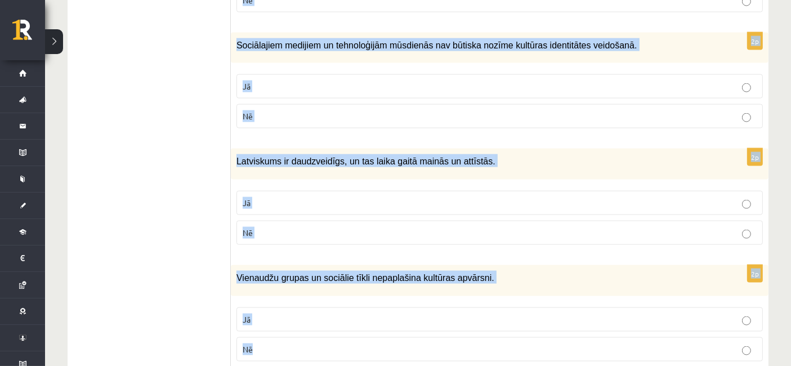
copy form "Loremi dol sitametcons ad elitsed! 8d Eiusmod temporinci ut labore etdolor magn…"
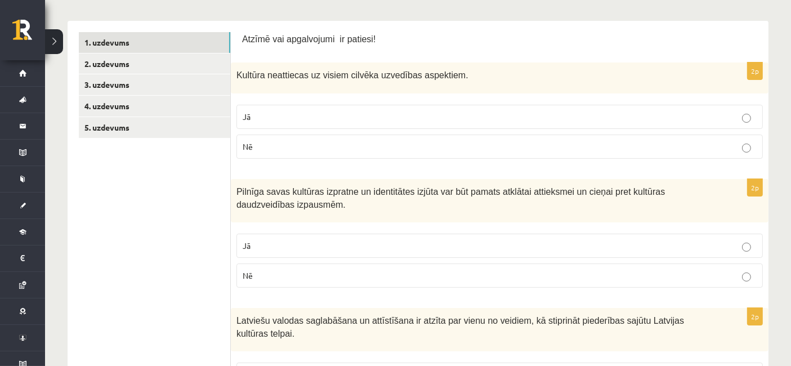
scroll to position [194, 0]
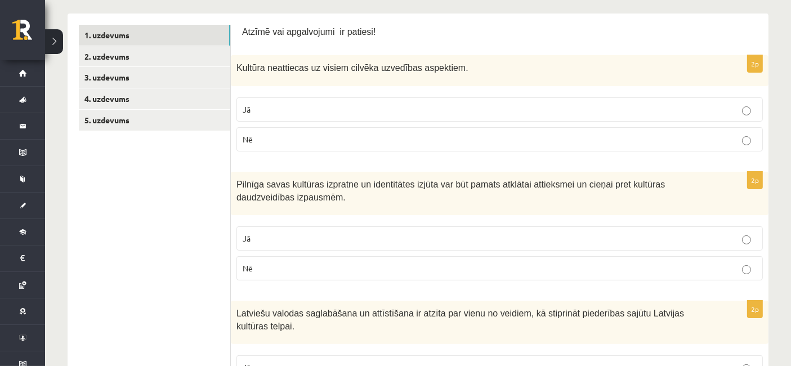
click at [699, 147] on label "Nē" at bounding box center [499, 139] width 526 height 24
click at [664, 243] on label "Jā" at bounding box center [499, 238] width 526 height 24
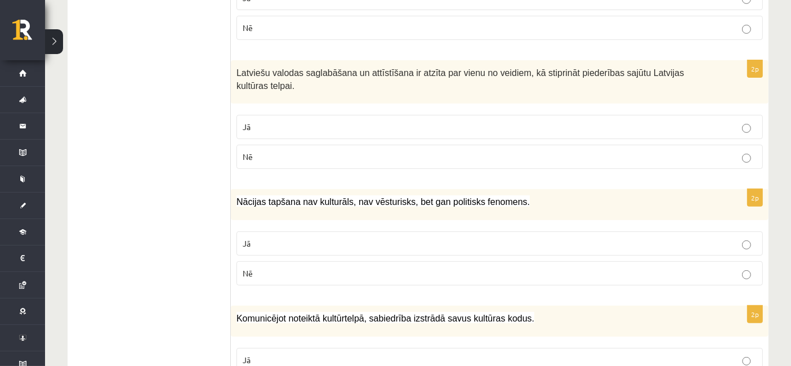
scroll to position [437, 0]
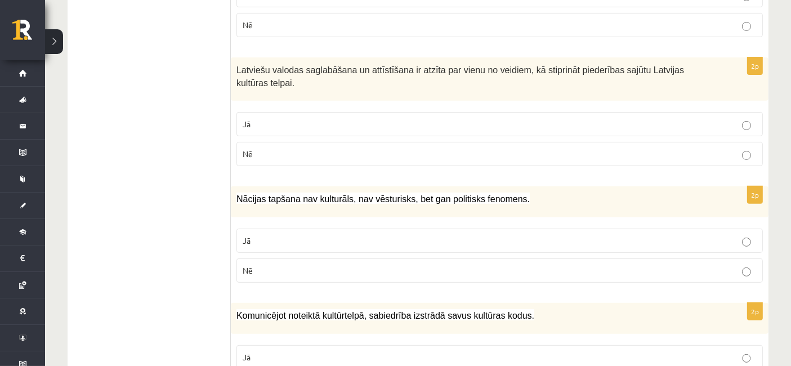
click at [437, 258] on label "Nē" at bounding box center [499, 270] width 526 height 24
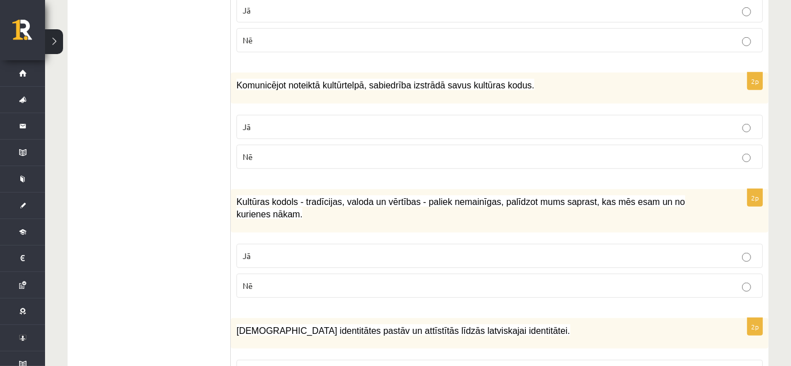
scroll to position [678, 0]
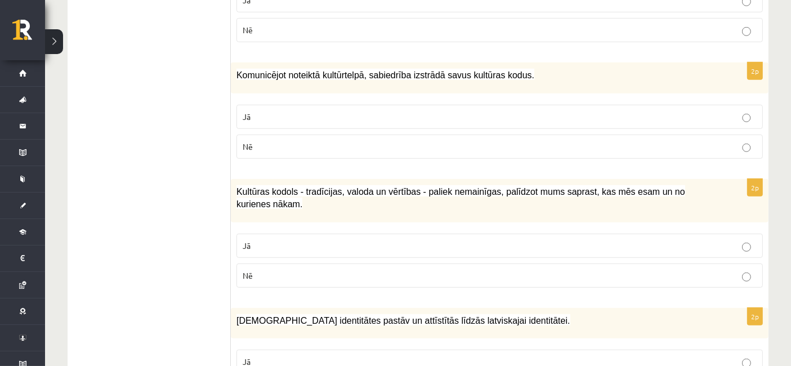
click at [686, 105] on label "Jā" at bounding box center [499, 117] width 526 height 24
click at [721, 240] on p "Jā" at bounding box center [500, 246] width 514 height 12
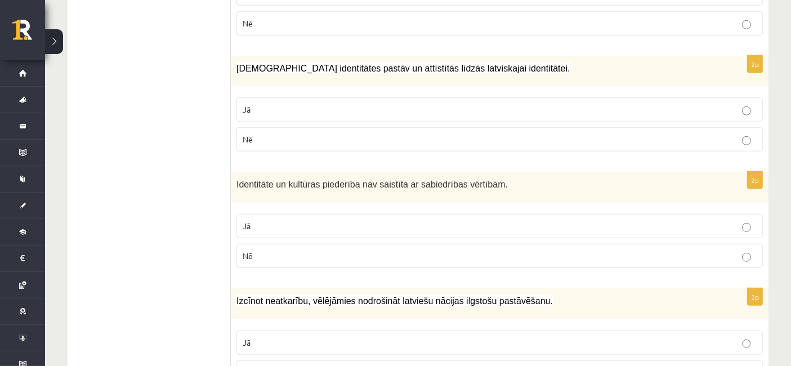
scroll to position [947, 0]
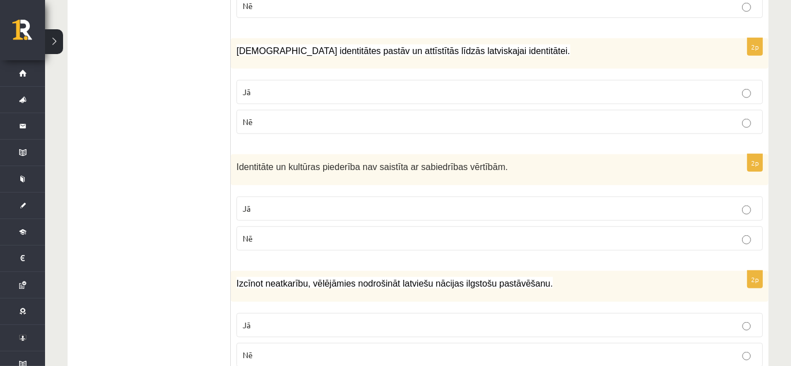
click at [304, 86] on p "Jā" at bounding box center [500, 92] width 514 height 12
click at [336, 226] on label "Nē" at bounding box center [499, 238] width 526 height 24
click at [344, 319] on p "Jā" at bounding box center [500, 325] width 514 height 12
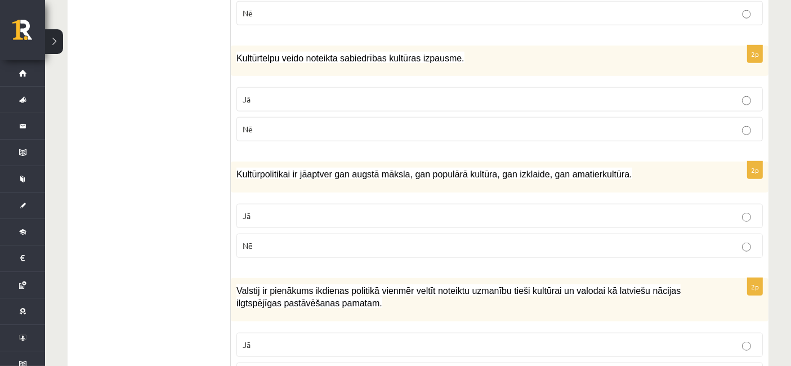
scroll to position [1293, 0]
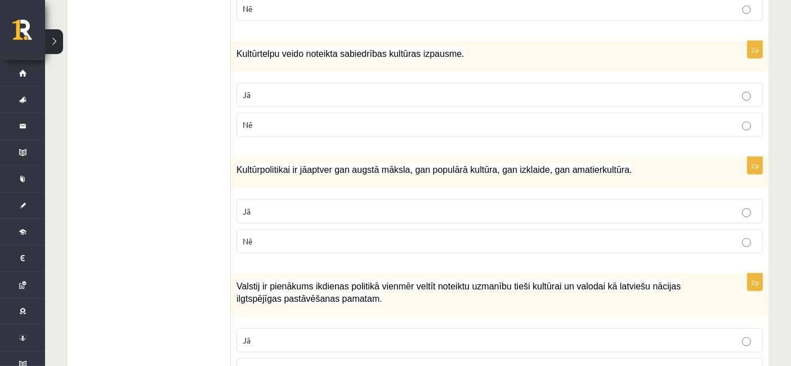
click at [598, 89] on p "Jā" at bounding box center [500, 95] width 514 height 12
click at [595, 205] on p "Jā" at bounding box center [500, 211] width 514 height 12
click at [597, 334] on p "Jā" at bounding box center [500, 340] width 514 height 12
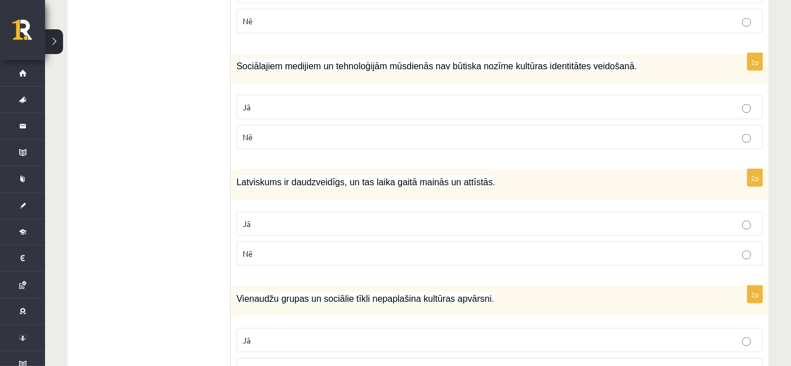
scroll to position [1663, 0]
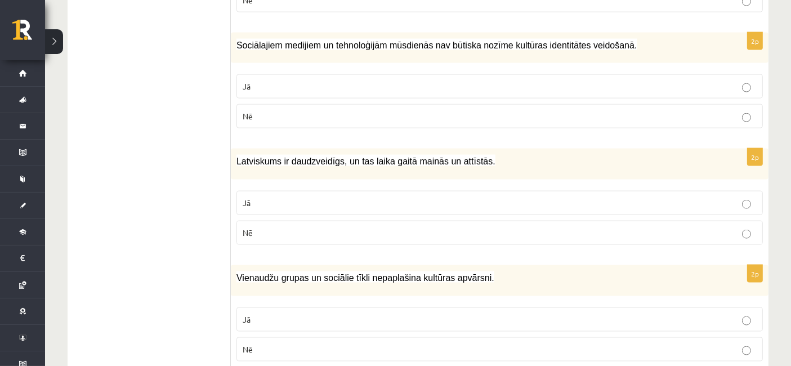
click at [304, 110] on p "Nē" at bounding box center [500, 116] width 514 height 12
click at [323, 197] on p "Jā" at bounding box center [500, 203] width 514 height 12
click at [303, 343] on p "Nē" at bounding box center [500, 349] width 514 height 12
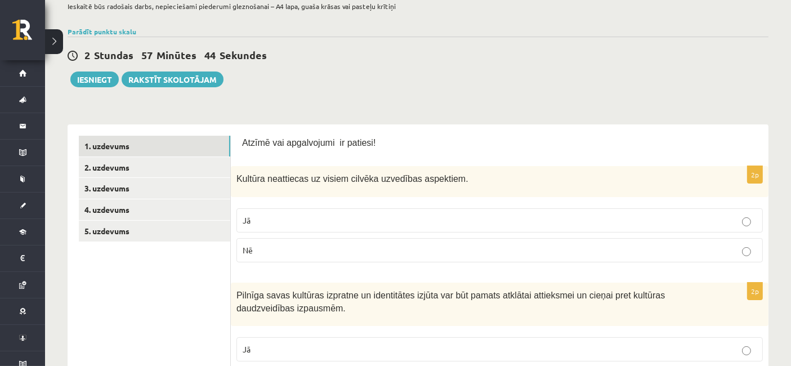
scroll to position [56, 0]
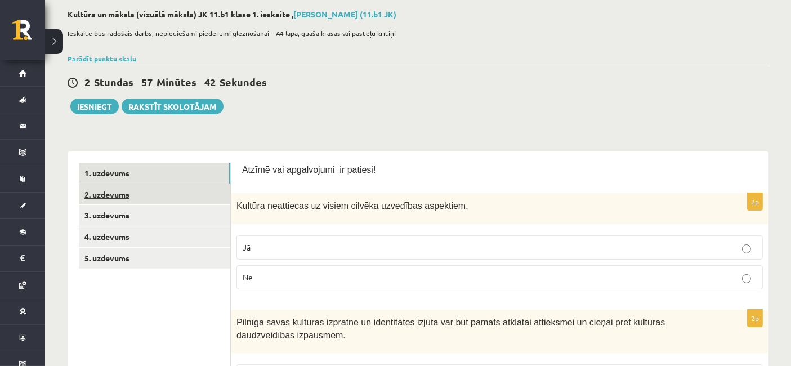
click at [104, 195] on link "2. uzdevums" at bounding box center [154, 194] width 151 height 21
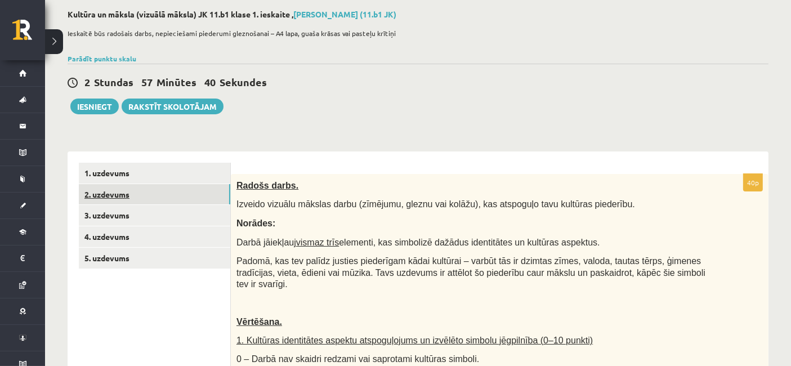
scroll to position [0, 0]
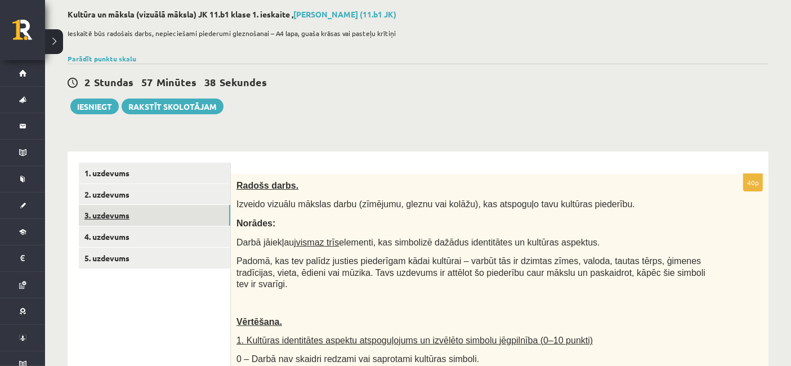
click at [115, 217] on link "3. uzdevums" at bounding box center [154, 215] width 151 height 21
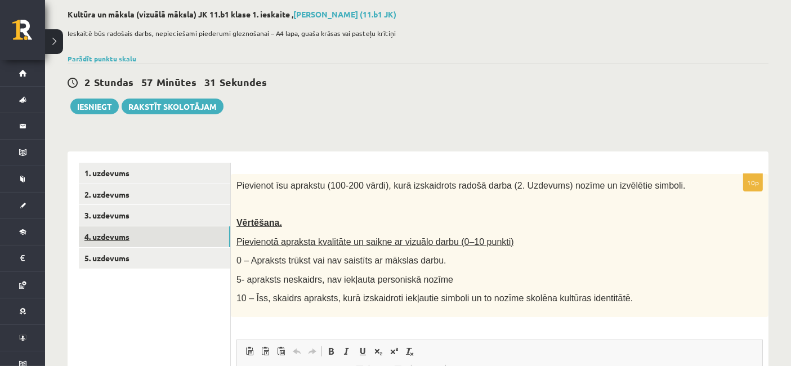
click at [125, 241] on link "4. uzdevums" at bounding box center [154, 236] width 151 height 21
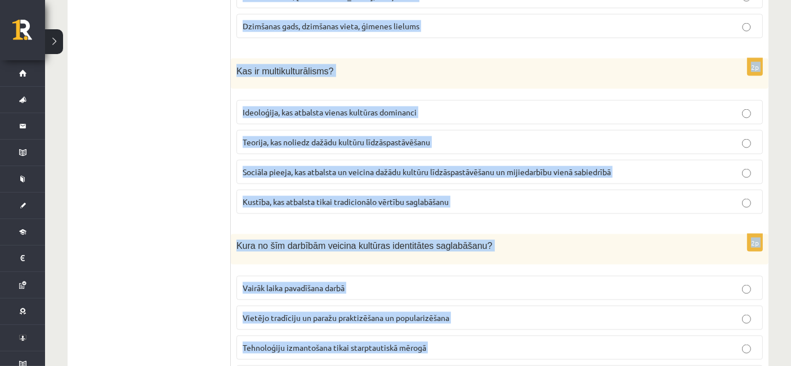
scroll to position [1629, 0]
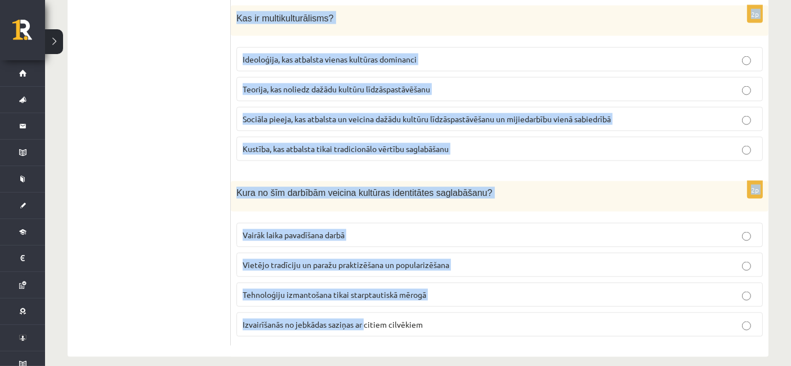
drag, startPoint x: 234, startPoint y: 180, endPoint x: 366, endPoint y: 395, distance: 251.7
copy form "Kādas sekas var būt kultūras identitātes zaudēšanai? Finansiāla stabilitāte Soc…"
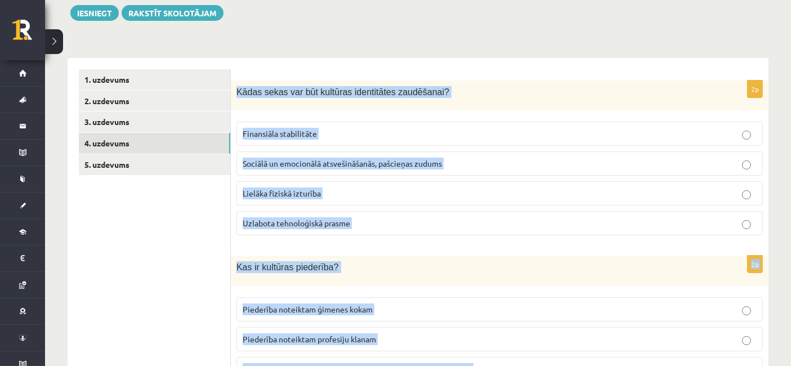
scroll to position [126, 0]
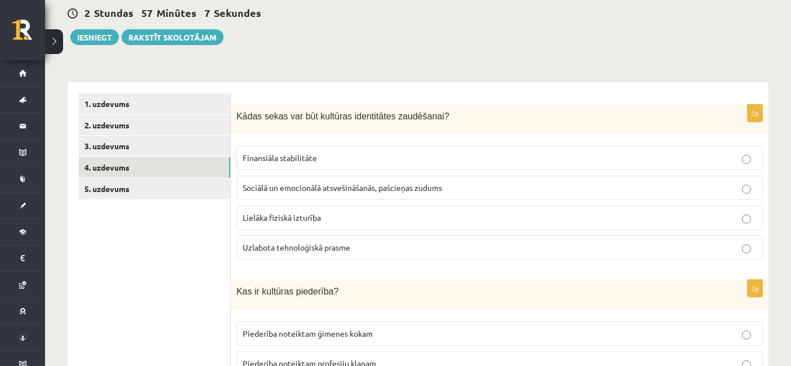
click at [630, 32] on div "2 Stundas 57 Minūtes 7 Sekundes Ieskaite saglabāta! Iesniegt Rakstīt skolotājam" at bounding box center [418, 19] width 701 height 51
click at [609, 188] on p "Sociālā un emocionālā atsvešināšanās, pašcieņas zudums" at bounding box center [500, 188] width 514 height 12
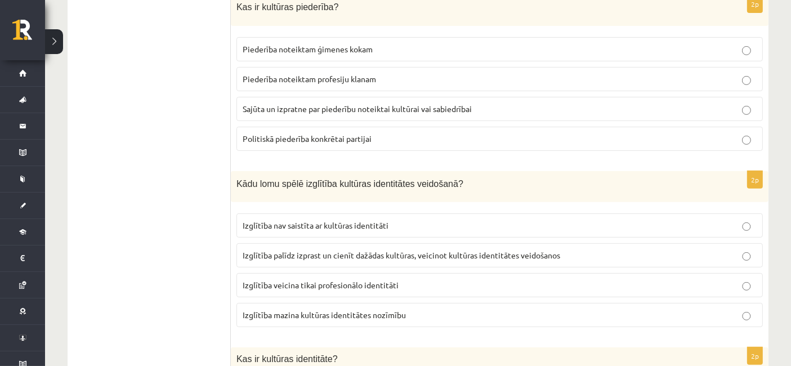
scroll to position [405, 0]
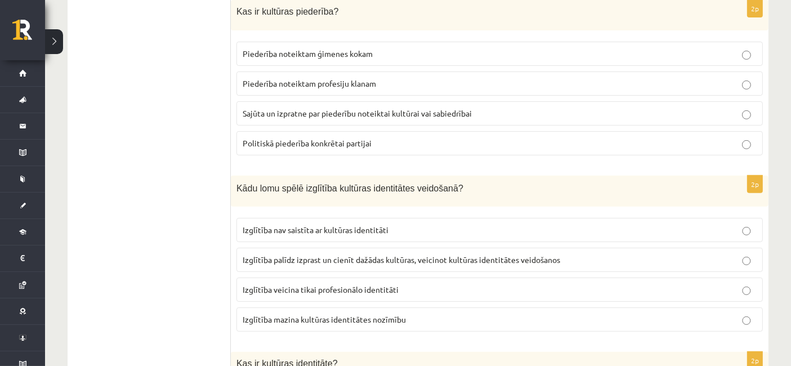
click at [333, 116] on p "Sajūta un izpratne par piederību noteiktai kultūrai vai sabiedrībai" at bounding box center [500, 114] width 514 height 12
click at [322, 259] on span "Izglītība palīdz izprast un cienīt dažādas kultūras, veicinot kultūras identitā…" at bounding box center [401, 259] width 317 height 10
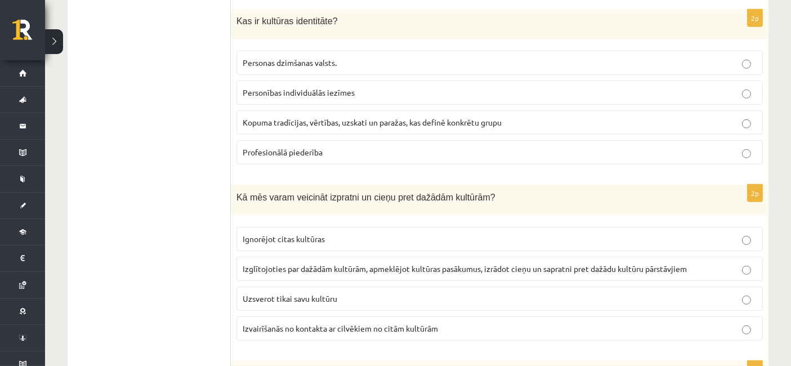
scroll to position [750, 0]
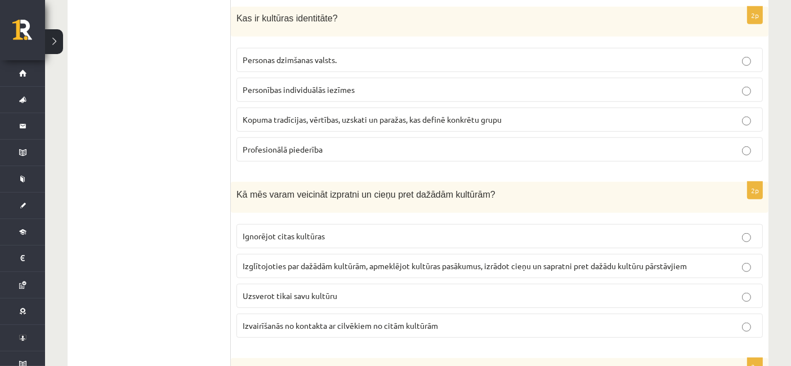
click at [277, 114] on span "Kopuma tradīcijas, vērtības, uzskati un paražas, kas definē konkrētu grupu" at bounding box center [372, 119] width 259 height 10
click at [402, 261] on span "Izglītojoties par dažādām kultūrām, apmeklējot kultūras pasākumus, izrādot cieņ…" at bounding box center [465, 266] width 444 height 10
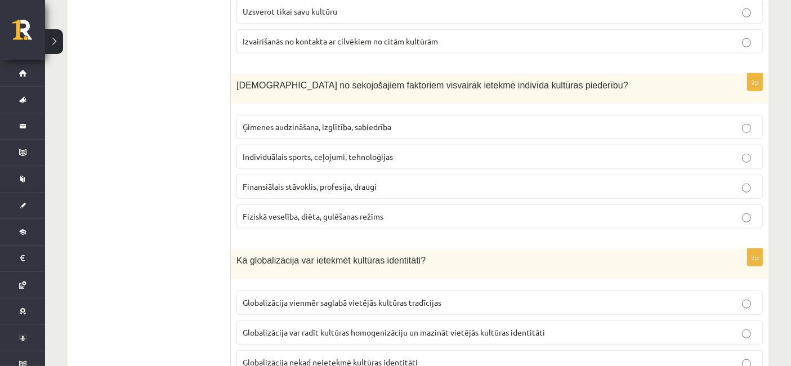
scroll to position [1051, 0]
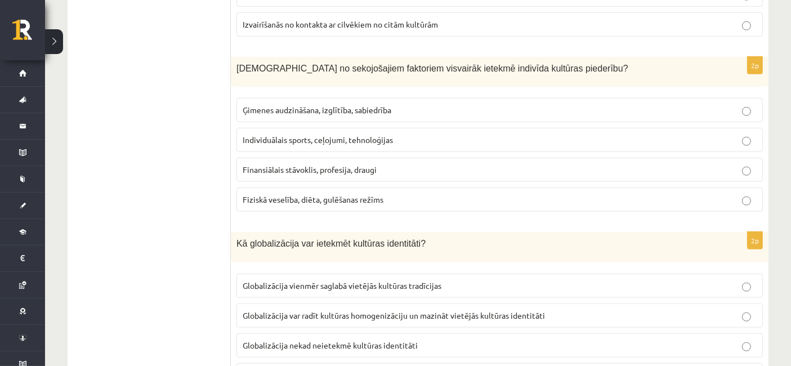
click at [288, 111] on label "Ģimenes audzināšana, izglītība, sabiedrība" at bounding box center [499, 110] width 526 height 24
click at [350, 310] on span "Globalizācija var radīt kultūras homogenizāciju un mazināt vietējās kultūras id…" at bounding box center [394, 315] width 302 height 10
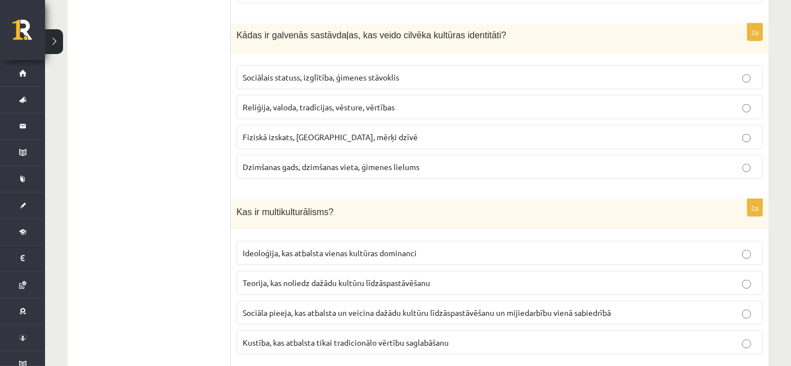
scroll to position [1445, 0]
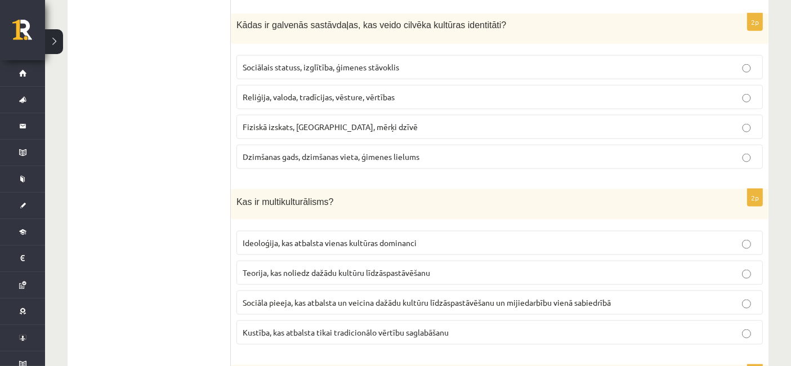
click at [280, 92] on span "Reliģija, valoda, tradīcijas, vēsture, vērtības" at bounding box center [319, 97] width 152 height 10
click at [312, 297] on span "Sociāla pieeja, kas atbalsta un veicina dažādu kultūru līdzāspastāvēšanu un mij…" at bounding box center [427, 302] width 368 height 10
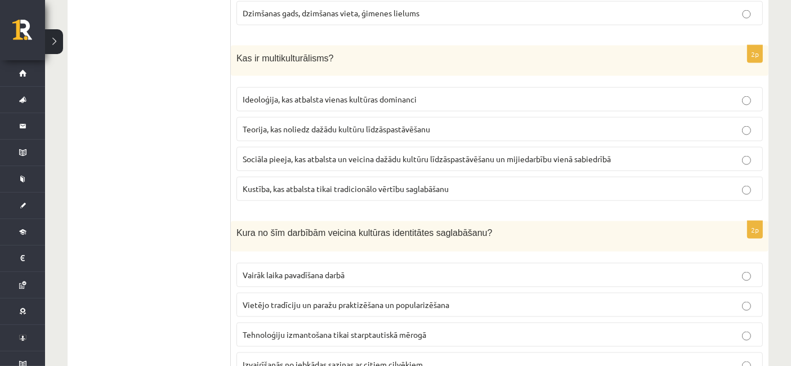
scroll to position [1629, 0]
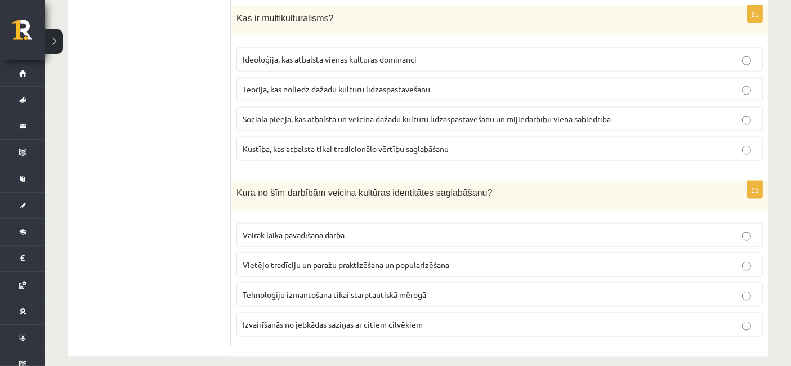
click at [347, 259] on span "Vietējo tradīciju un paražu praktizēšana un popularizēšana" at bounding box center [346, 264] width 207 height 10
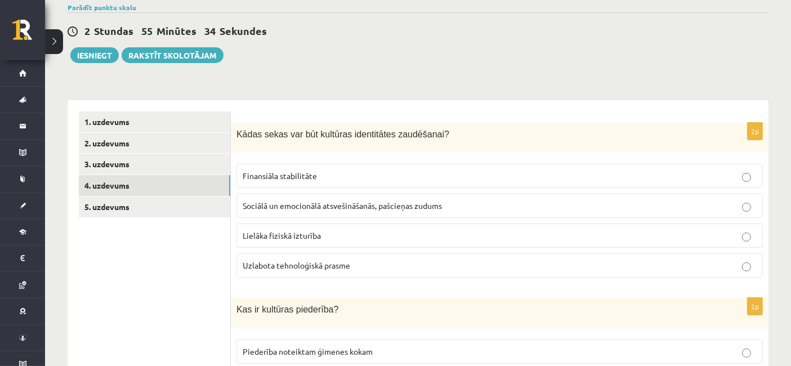
scroll to position [69, 0]
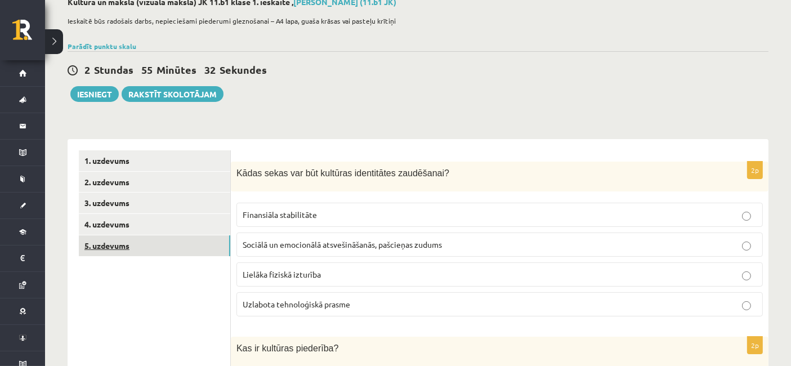
click at [185, 252] on link "5. uzdevums" at bounding box center [154, 245] width 151 height 21
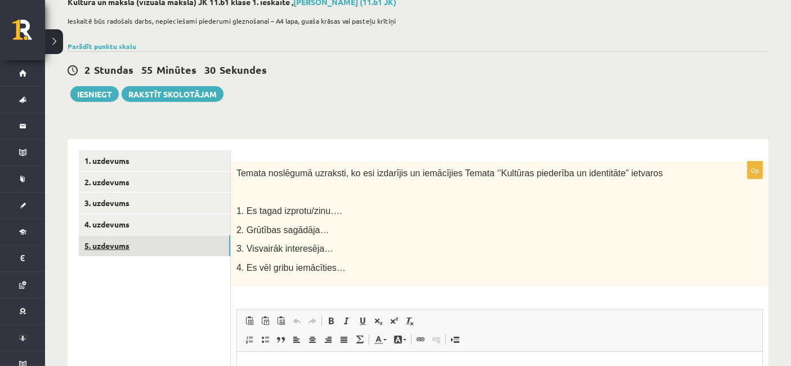
scroll to position [0, 0]
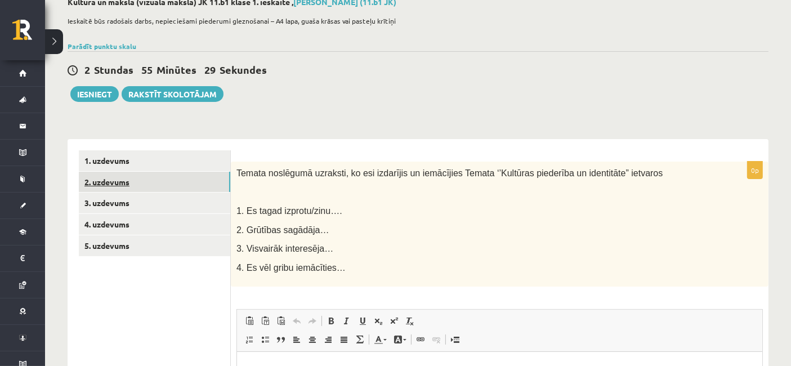
click at [127, 178] on link "2. uzdevums" at bounding box center [154, 182] width 151 height 21
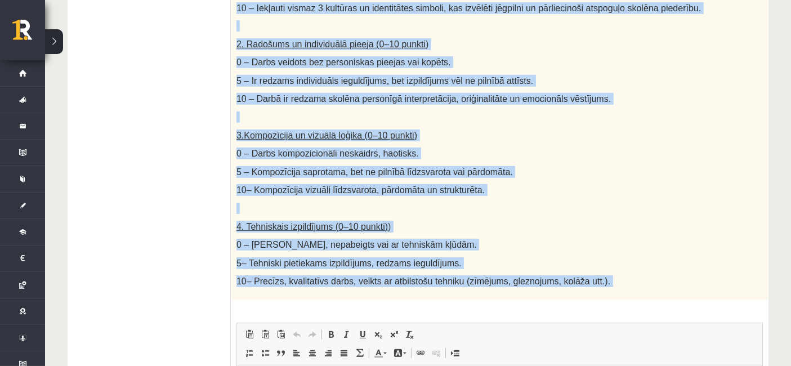
scroll to position [673, 0]
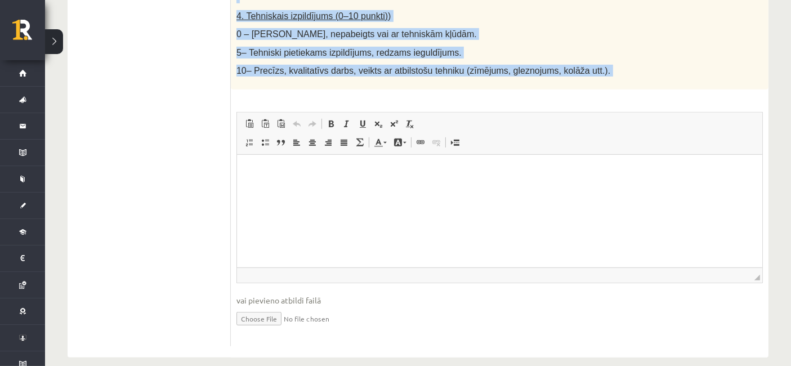
drag, startPoint x: 231, startPoint y: 171, endPoint x: 590, endPoint y: 79, distance: 371.2
copy div "Radošs darbs. Izveido vizuālu mākslas darbu (zīmējumu, gleznu vai kolāžu), kas …"
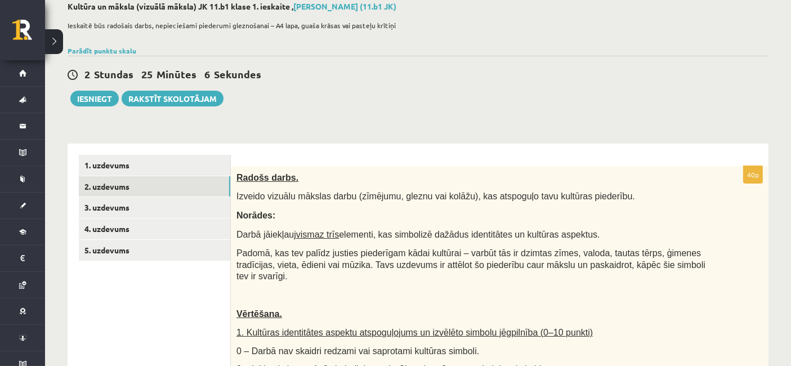
scroll to position [61, 0]
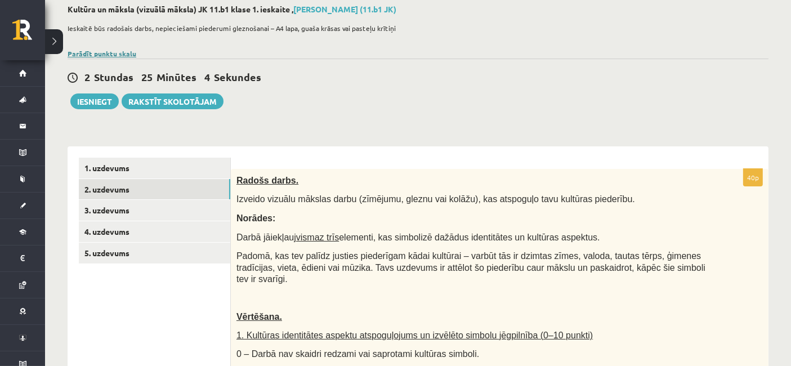
click at [103, 52] on link "Parādīt punktu skalu" at bounding box center [102, 53] width 69 height 9
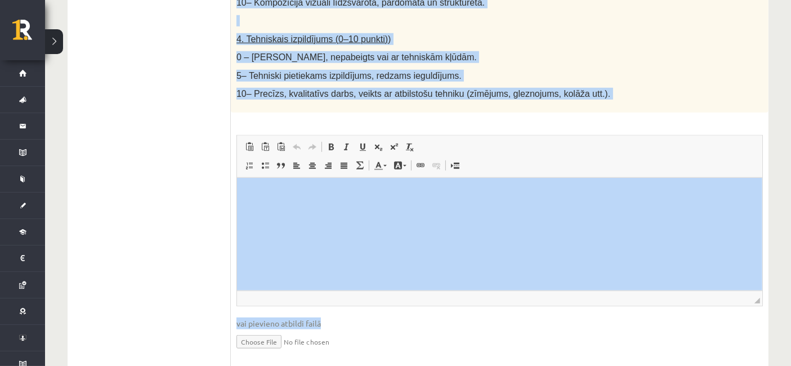
scroll to position [934, 0]
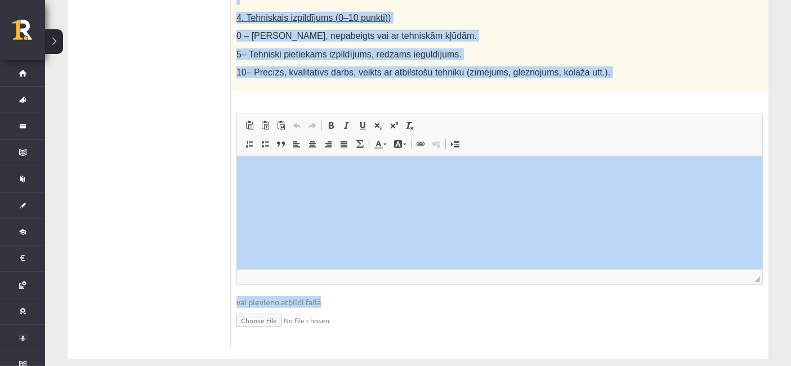
drag, startPoint x: 235, startPoint y: 102, endPoint x: 353, endPoint y: 395, distance: 315.3
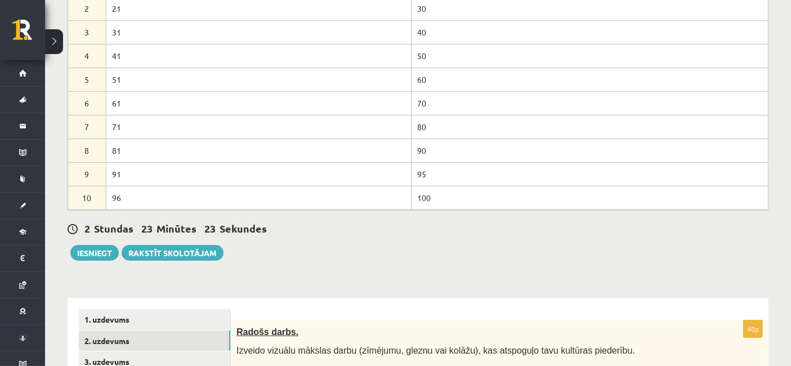
scroll to position [179, 0]
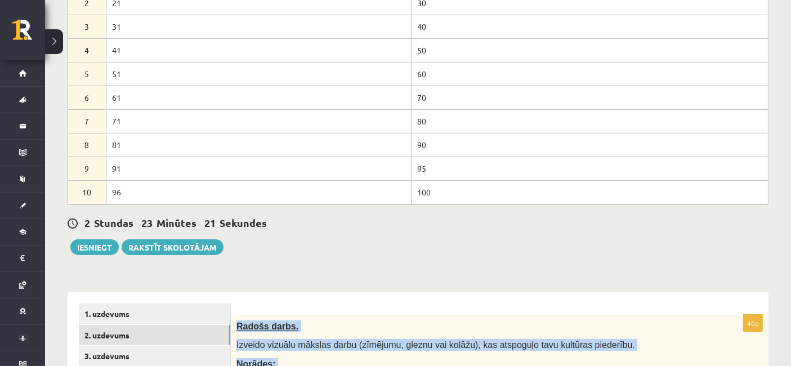
drag, startPoint x: 585, startPoint y: 55, endPoint x: 235, endPoint y: 316, distance: 437.2
copy div "Radošs darbs. Izveido vizuālu mākslas darbu (zīmējumu, gleznu vai kolāžu), kas …"
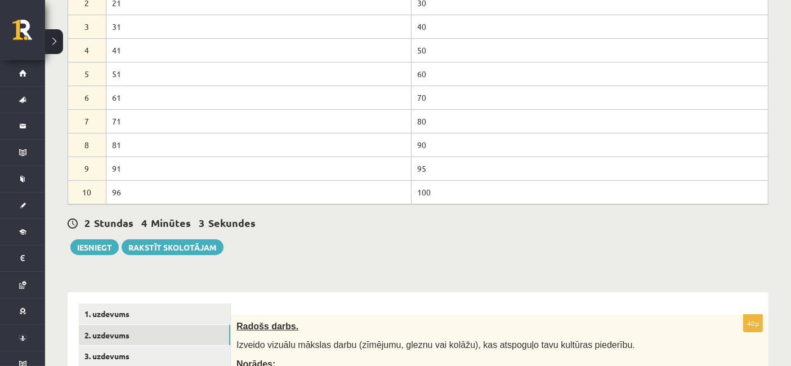
click at [572, 218] on div "2 Stundas 4 Minūtes 3 Sekundes" at bounding box center [418, 223] width 701 height 15
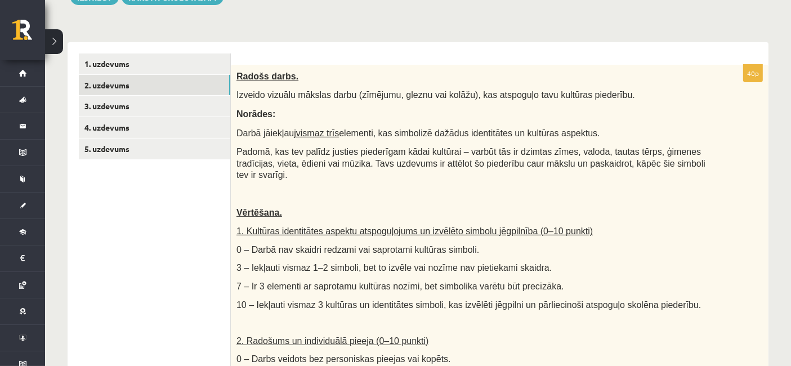
scroll to position [437, 0]
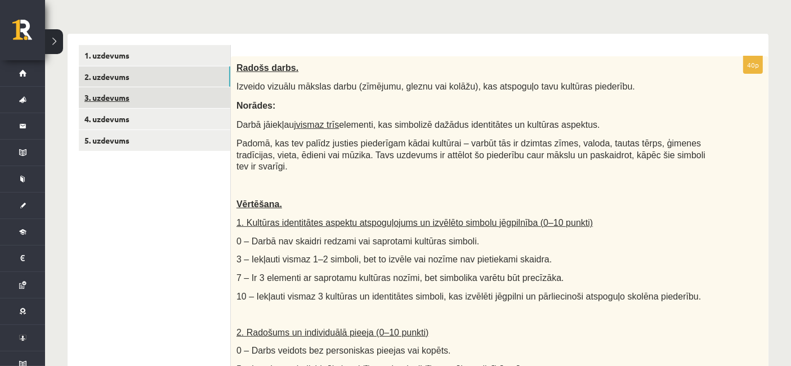
click at [114, 93] on link "3. uzdevums" at bounding box center [154, 97] width 151 height 21
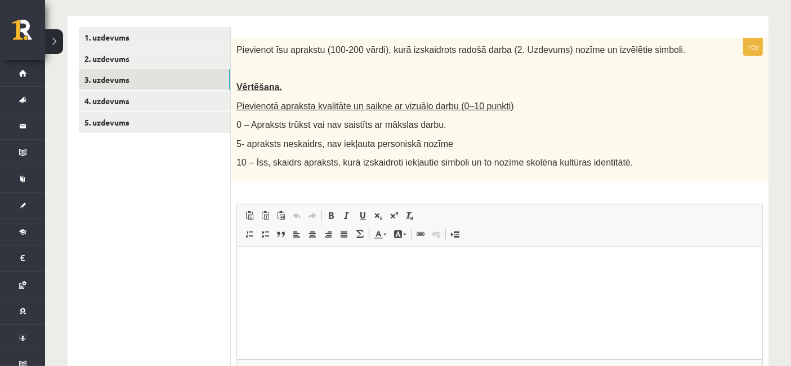
scroll to position [458, 0]
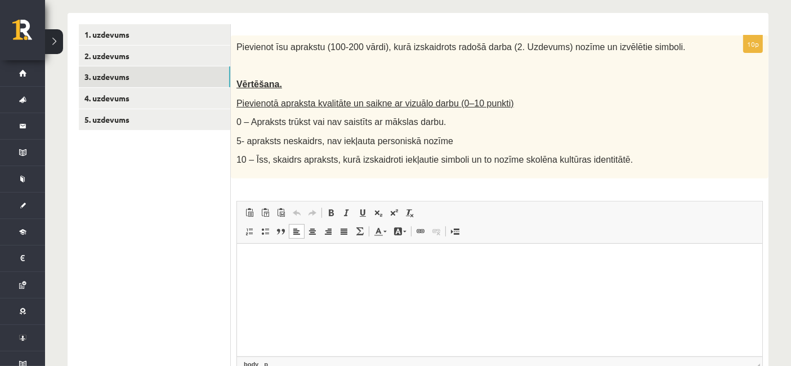
click at [660, 263] on p "Editor, wiswyg-editor-user-answer-47433777785240" at bounding box center [499, 260] width 503 height 12
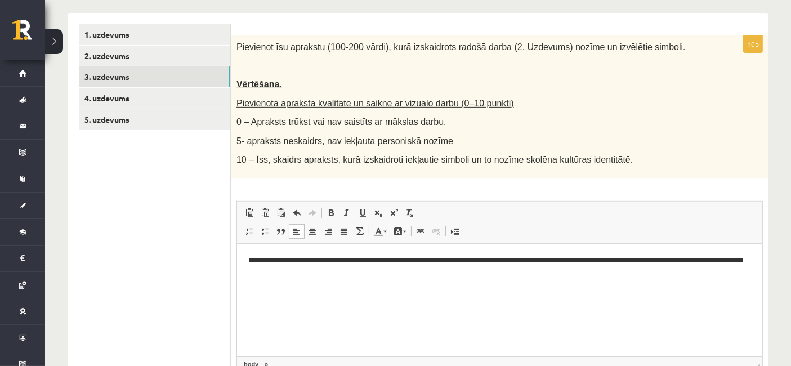
click at [287, 272] on p "**********" at bounding box center [499, 266] width 503 height 24
click at [638, 261] on p "**********" at bounding box center [499, 266] width 503 height 24
click at [677, 259] on p "**********" at bounding box center [499, 266] width 503 height 24
click at [342, 277] on p "**********" at bounding box center [499, 266] width 503 height 24
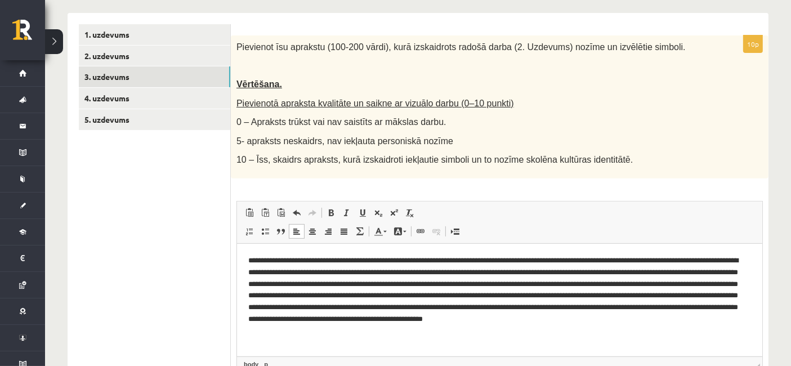
click at [518, 282] on p "**********" at bounding box center [499, 295] width 503 height 82
click at [122, 97] on link "4. uzdevums" at bounding box center [154, 98] width 151 height 21
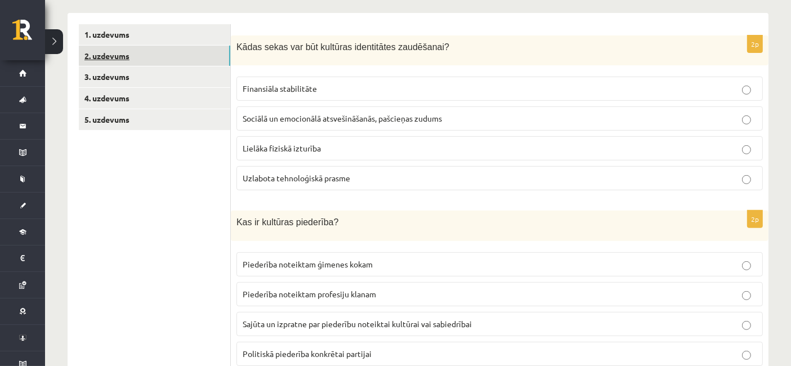
click at [145, 49] on link "2. uzdevums" at bounding box center [154, 56] width 151 height 21
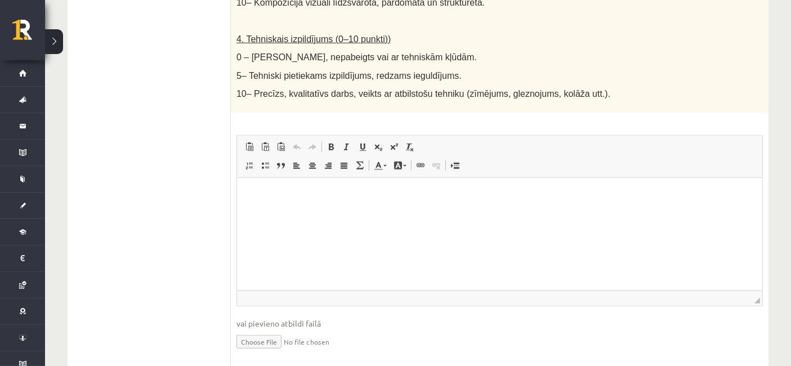
scroll to position [934, 0]
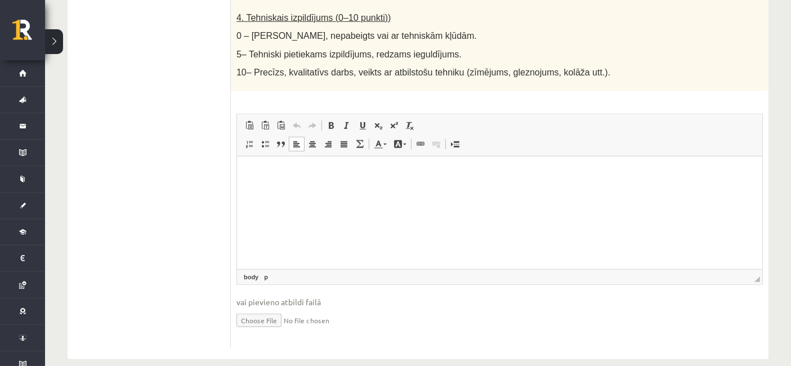
click at [680, 190] on html at bounding box center [498, 173] width 525 height 34
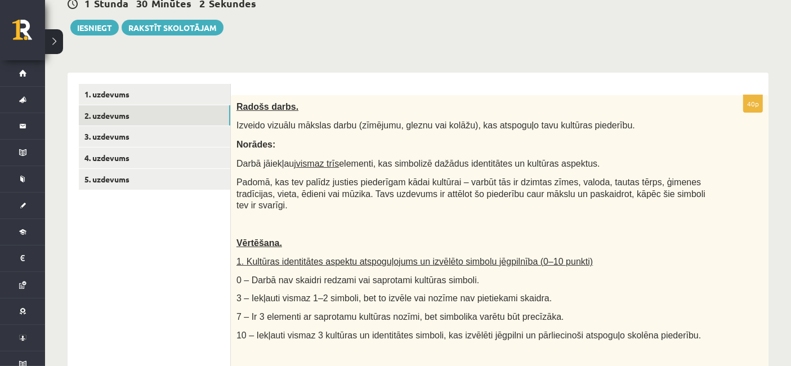
scroll to position [395, 0]
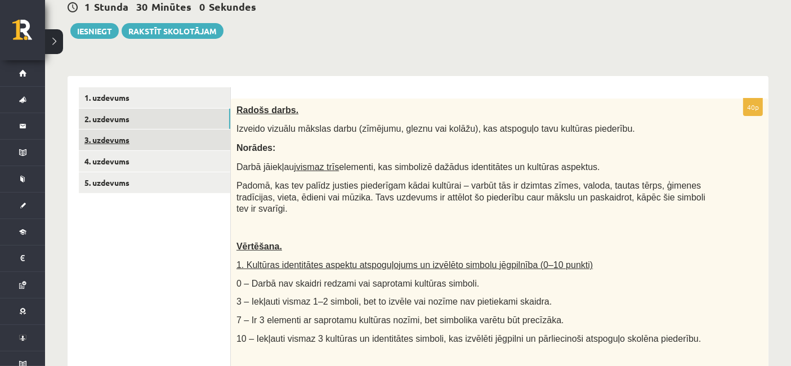
click at [101, 143] on link "3. uzdevums" at bounding box center [154, 139] width 151 height 21
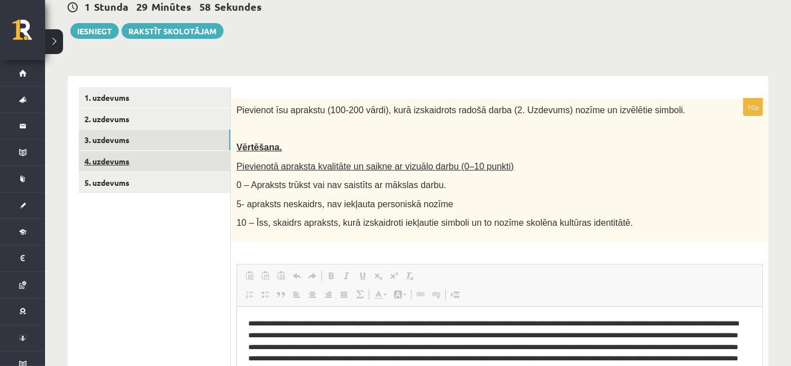
scroll to position [0, 0]
click at [117, 164] on link "4. uzdevums" at bounding box center [154, 161] width 151 height 21
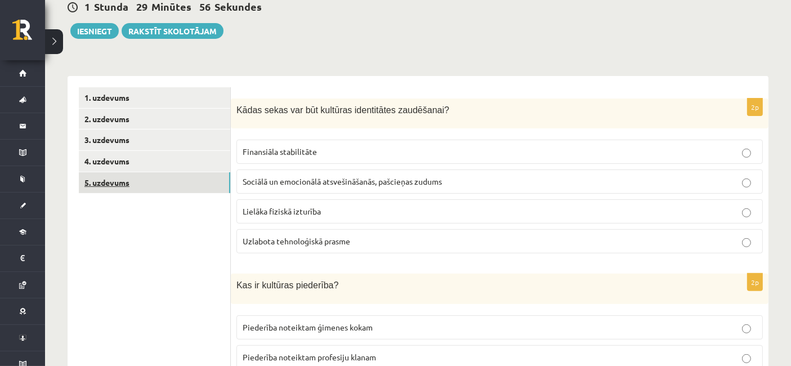
click at [118, 181] on link "5. uzdevums" at bounding box center [154, 182] width 151 height 21
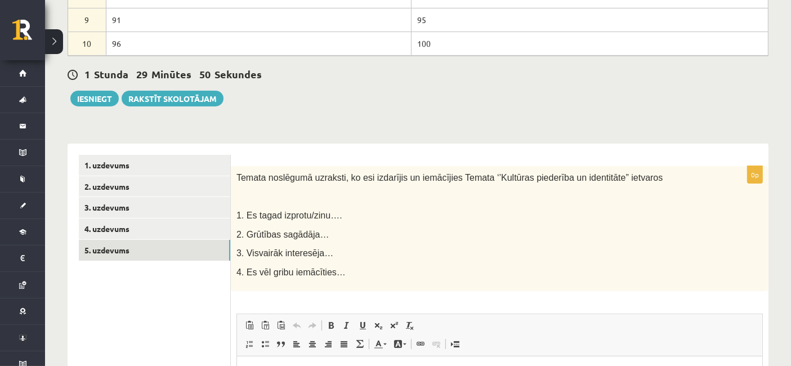
scroll to position [324, 0]
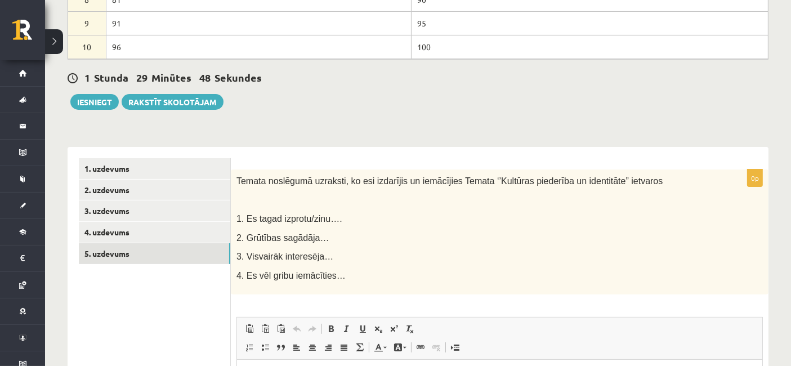
click at [110, 91] on div "1 Stunda 29 Minūtes 48 Sekundes Ieskaite saglabāta! Iesniegt Rakstīt skolotājam" at bounding box center [418, 84] width 701 height 51
click at [97, 102] on button "Iesniegt" at bounding box center [94, 102] width 48 height 16
